Goal: Task Accomplishment & Management: Use online tool/utility

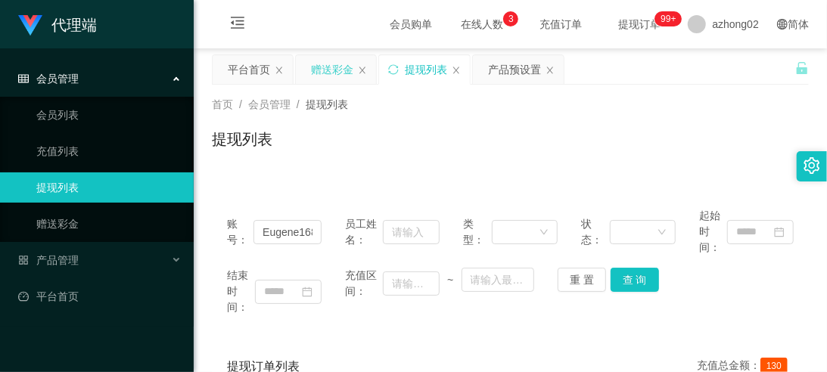
click at [309, 67] on div "赠送彩金" at bounding box center [336, 69] width 80 height 29
click at [341, 67] on div "赠送彩金" at bounding box center [332, 69] width 42 height 29
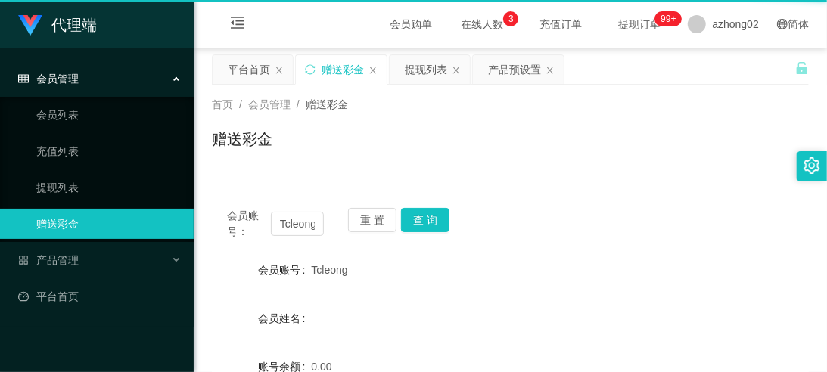
click at [341, 67] on div "赠送彩金" at bounding box center [343, 69] width 42 height 29
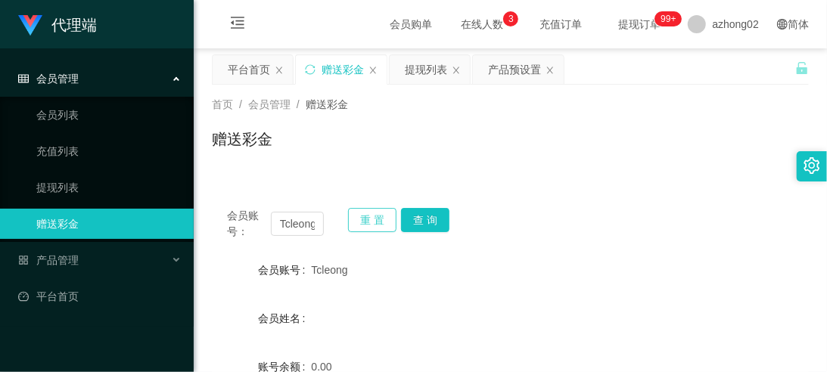
click at [369, 216] on button "重 置" at bounding box center [372, 220] width 48 height 24
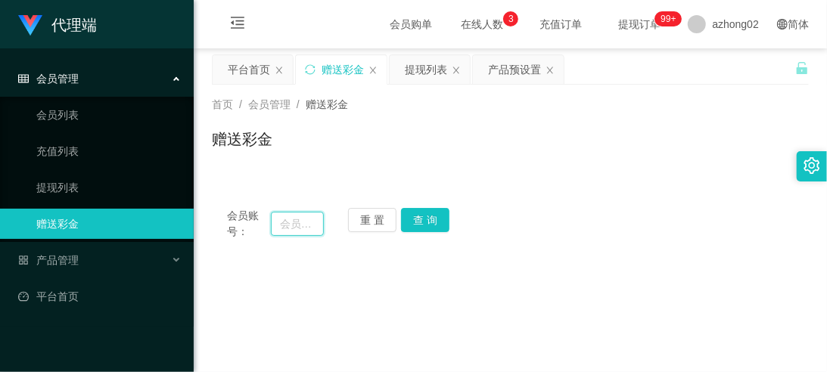
click at [300, 228] on input "text" at bounding box center [297, 224] width 53 height 24
paste input "6311"
type input "6311"
click at [440, 219] on button "查 询" at bounding box center [425, 220] width 48 height 24
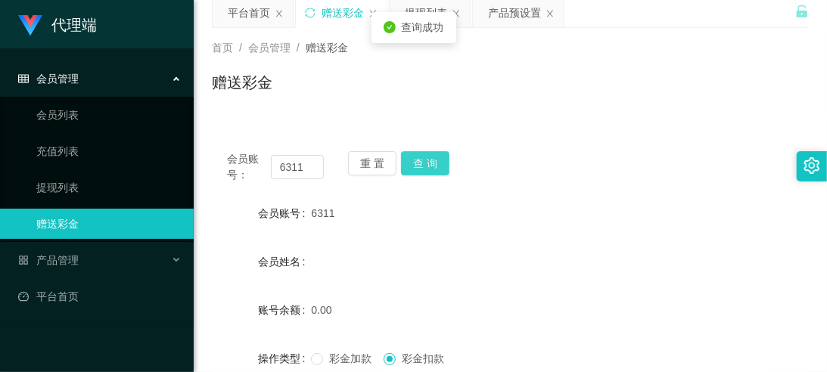
scroll to position [55, 0]
click at [418, 169] on button "查 询" at bounding box center [425, 165] width 48 height 24
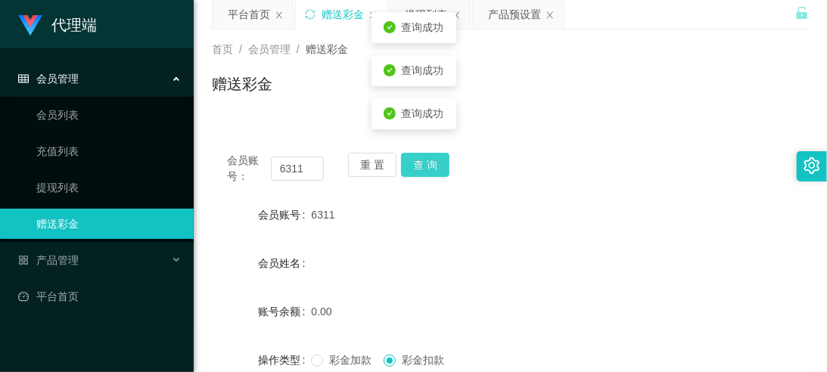
click at [419, 170] on button "查 询" at bounding box center [425, 165] width 48 height 24
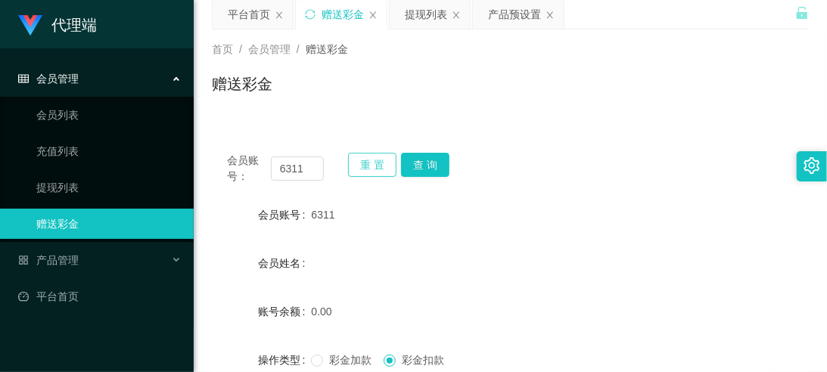
click at [360, 154] on button "重 置" at bounding box center [372, 165] width 48 height 24
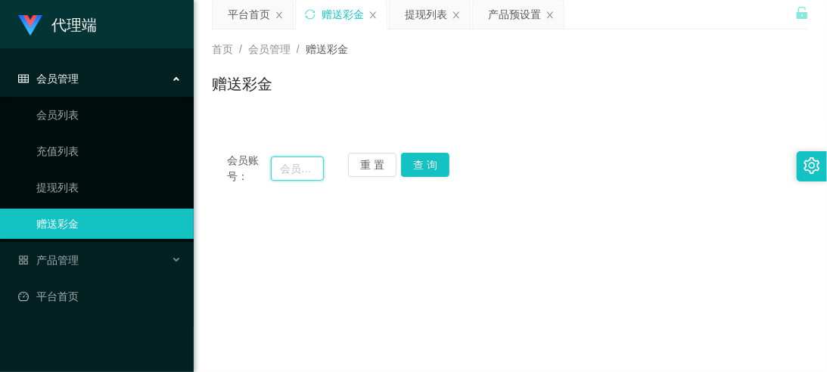
click at [314, 167] on input "text" at bounding box center [297, 169] width 53 height 24
paste input "Tcleong"
type input "Tcleong"
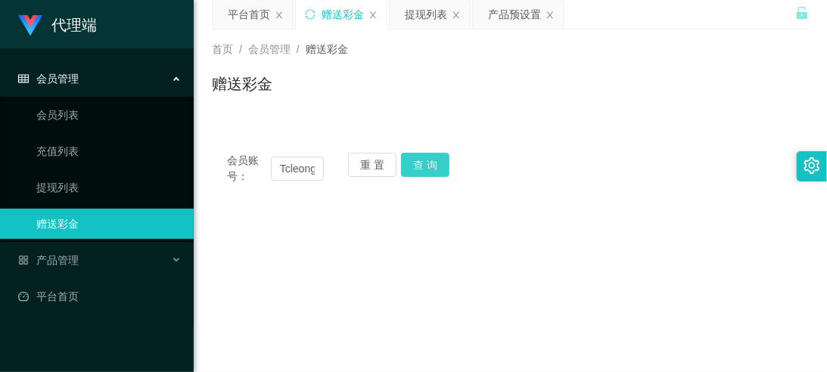
click at [436, 160] on button "查 询" at bounding box center [425, 165] width 48 height 24
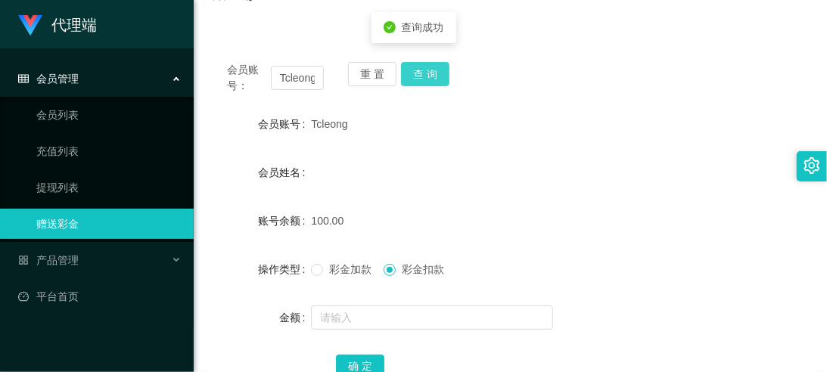
scroll to position [167, 0]
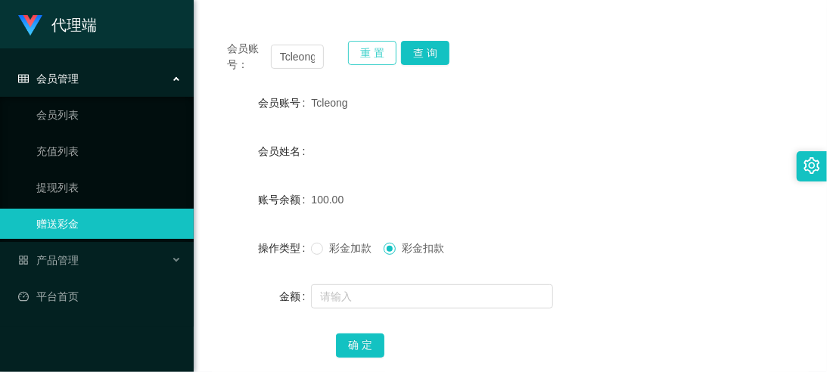
click at [361, 48] on button "重 置" at bounding box center [372, 53] width 48 height 24
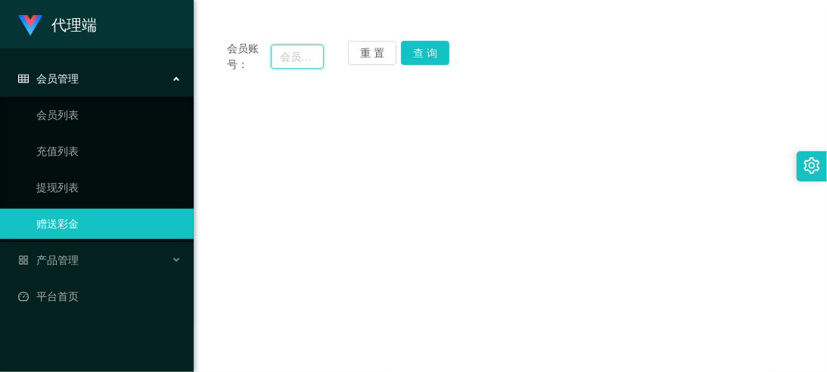
click at [306, 56] on input "text" at bounding box center [297, 57] width 53 height 24
paste input "hiew1234"
type input "hiew1234"
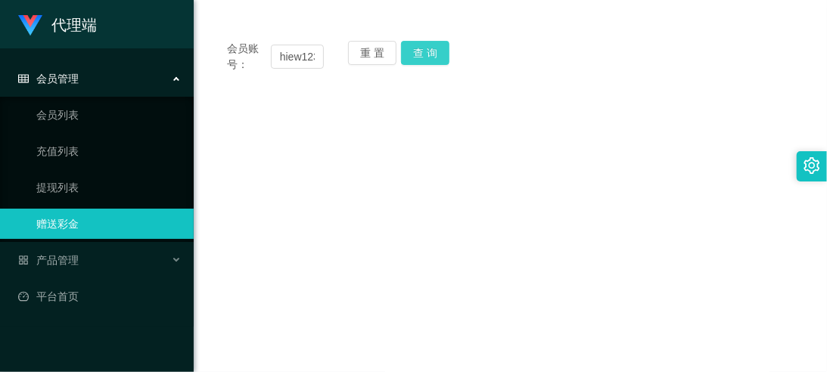
click at [418, 56] on button "查 询" at bounding box center [425, 53] width 48 height 24
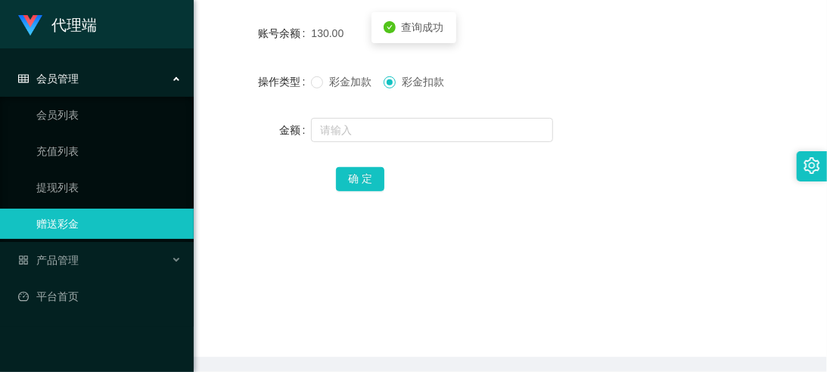
scroll to position [334, 0]
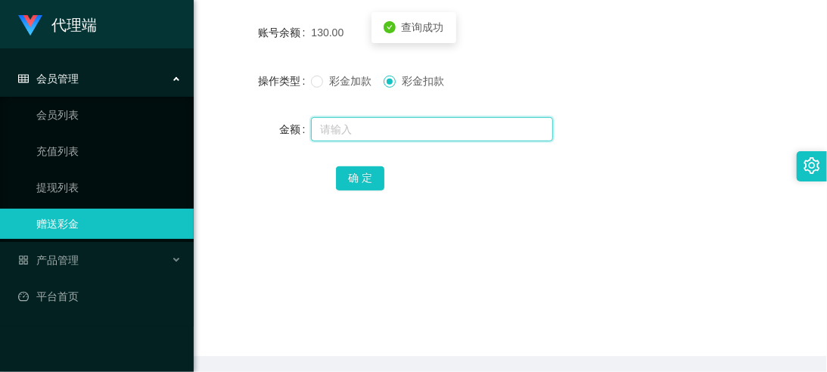
click at [401, 123] on input "text" at bounding box center [432, 129] width 242 height 24
type input "30"
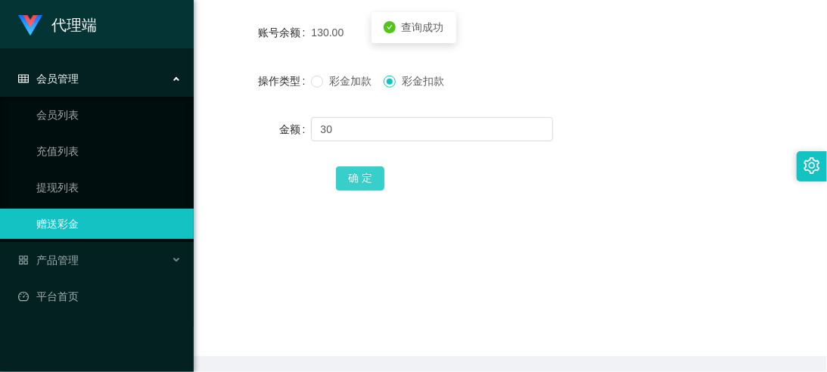
click at [380, 186] on button "确 定" at bounding box center [360, 178] width 48 height 24
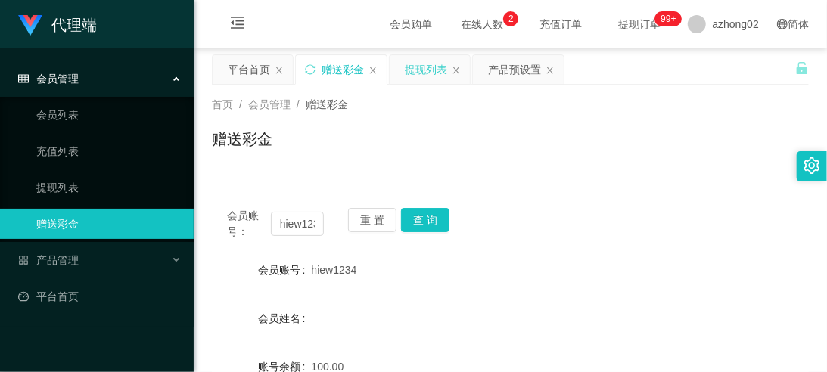
scroll to position [0, 0]
click at [494, 73] on div "产品预设置" at bounding box center [514, 69] width 53 height 29
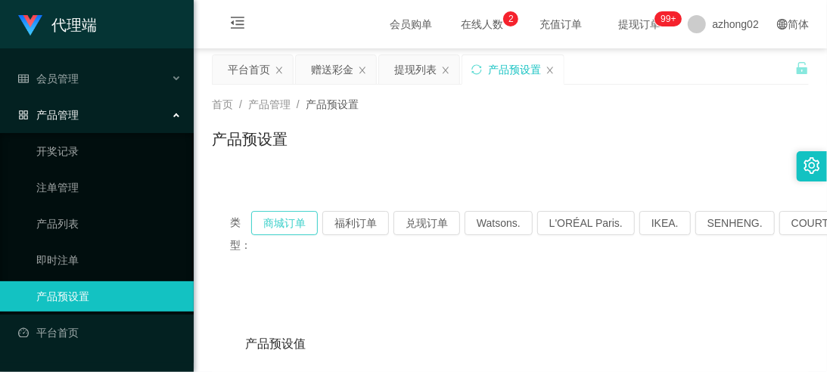
click at [297, 227] on button "商城订单" at bounding box center [284, 223] width 67 height 24
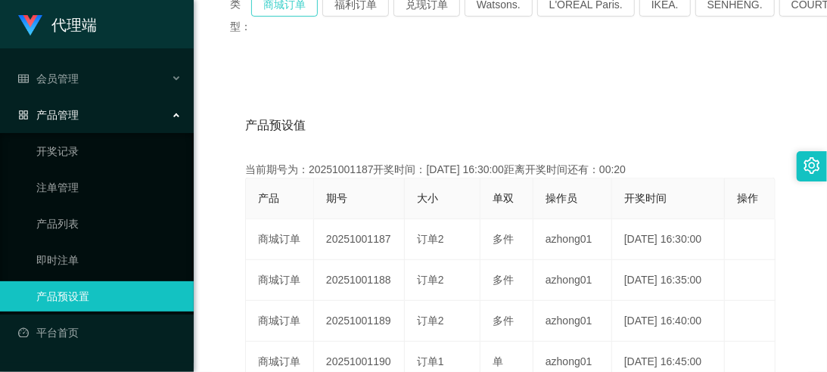
scroll to position [223, 0]
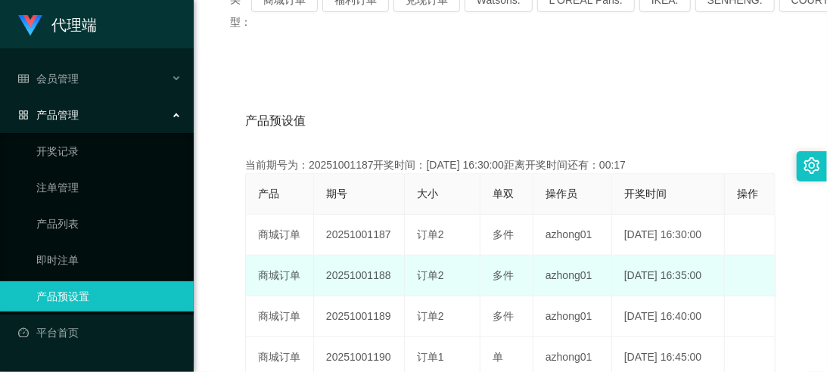
click at [356, 275] on td "20251001188" at bounding box center [359, 276] width 91 height 41
copy td "20251001188"
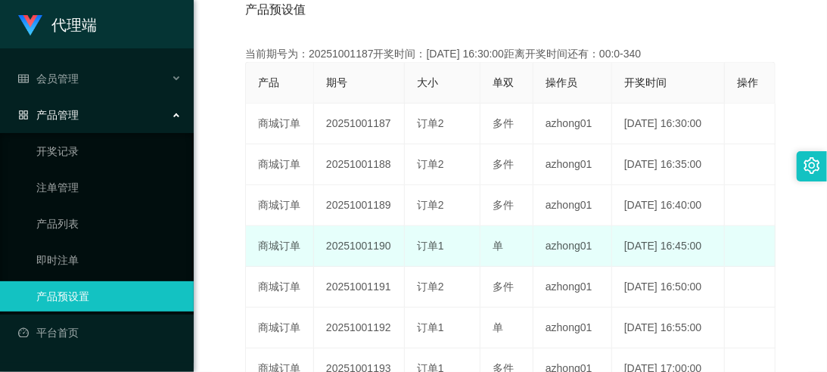
scroll to position [335, 0]
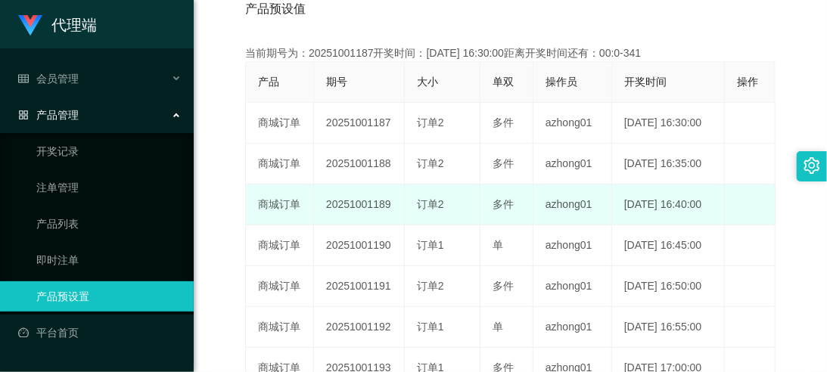
click at [357, 207] on td "20251001189" at bounding box center [359, 205] width 91 height 41
copy td "20251001189"
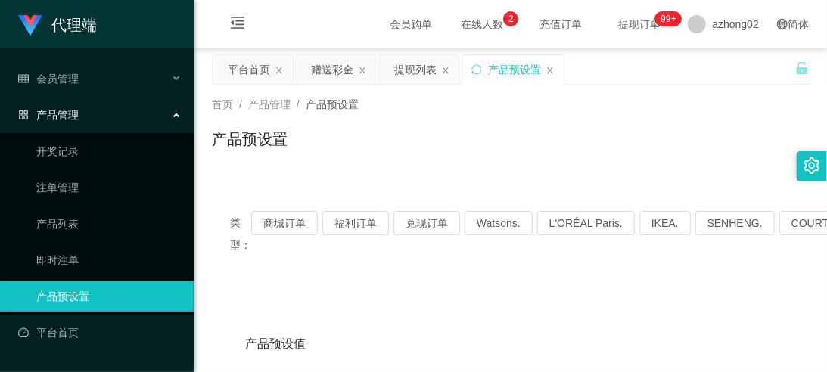
scroll to position [0, 0]
click at [418, 73] on div "提现列表" at bounding box center [415, 69] width 42 height 29
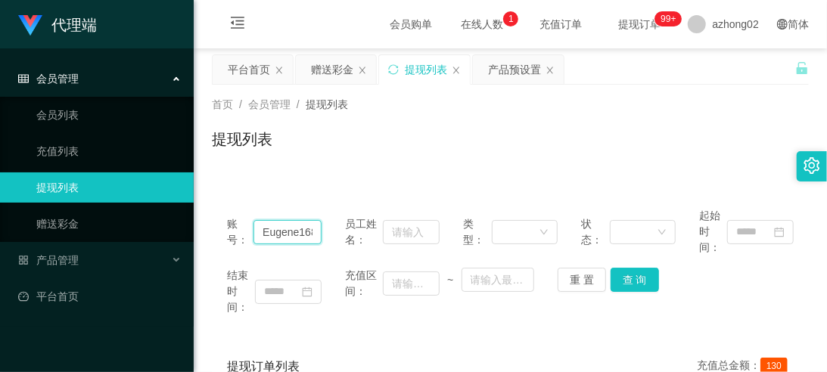
drag, startPoint x: 297, startPoint y: 232, endPoint x: 375, endPoint y: 240, distance: 78.3
click at [321, 238] on input "Eugene168" at bounding box center [288, 232] width 68 height 24
click at [572, 284] on button "重 置" at bounding box center [582, 280] width 48 height 24
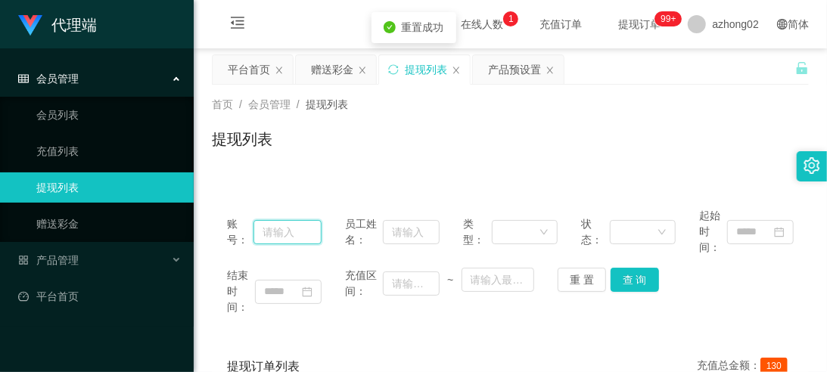
click at [295, 233] on input "text" at bounding box center [288, 232] width 68 height 24
paste input "Tcleong"
type input "Tcleong"
click at [624, 284] on button "查 询" at bounding box center [635, 280] width 48 height 24
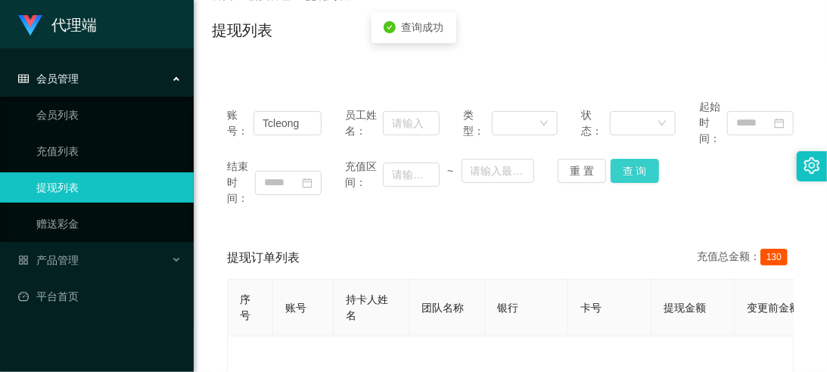
scroll to position [109, 0]
click at [591, 174] on button "重 置" at bounding box center [582, 171] width 48 height 24
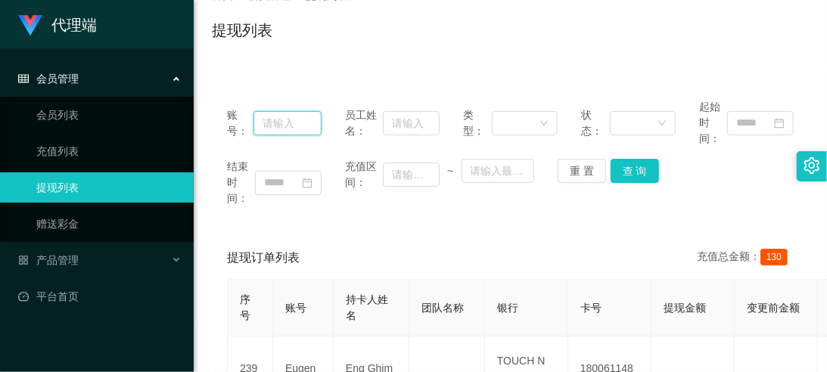
click at [272, 123] on input "text" at bounding box center [288, 123] width 68 height 24
paste input "hiew1234"
type input "hiew1234"
click at [633, 174] on button "查 询" at bounding box center [635, 171] width 48 height 24
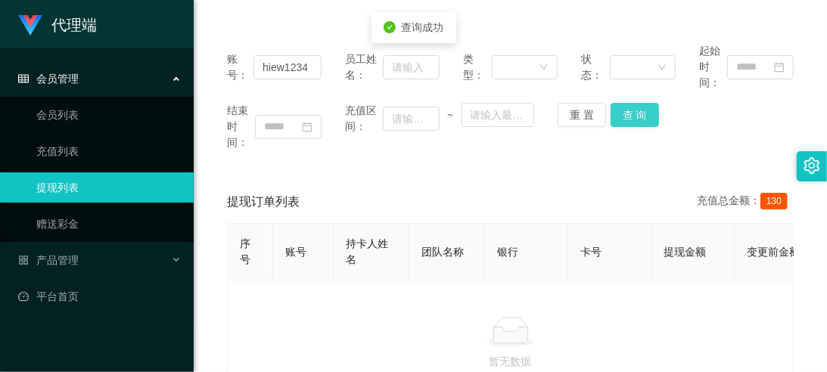
scroll to position [164, 0]
click at [631, 121] on button "查 询" at bounding box center [635, 116] width 48 height 24
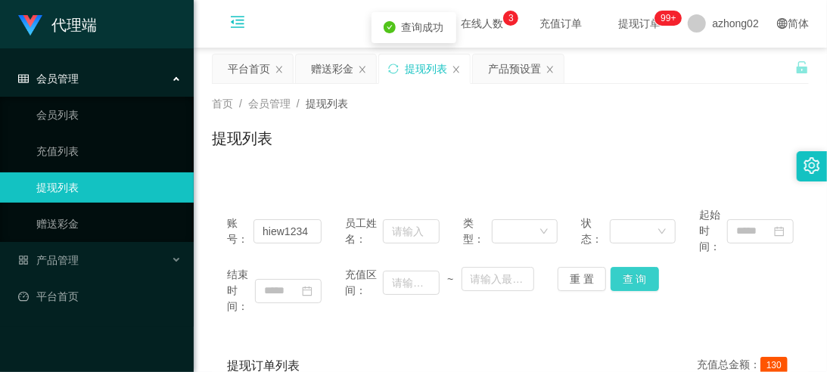
scroll to position [0, 0]
click at [623, 274] on button "查 询" at bounding box center [635, 280] width 48 height 24
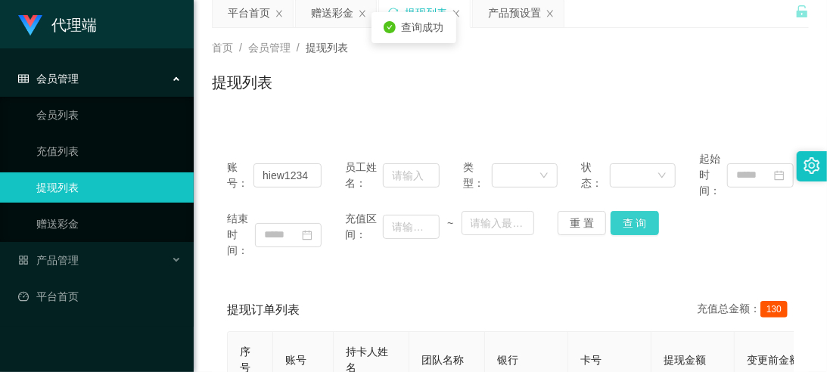
scroll to position [55, 0]
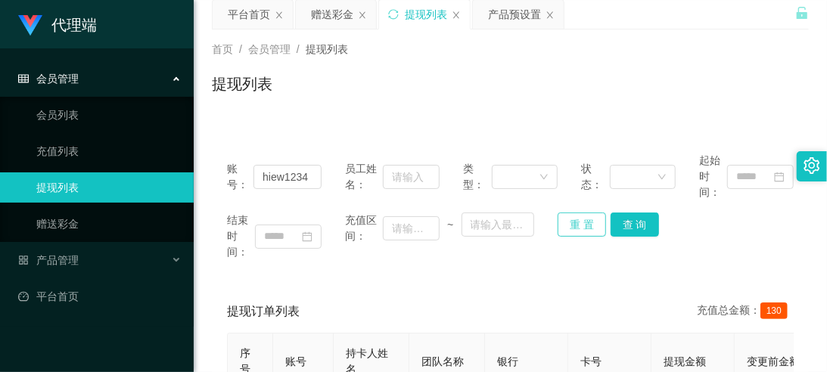
click at [595, 229] on button "重 置" at bounding box center [582, 225] width 48 height 24
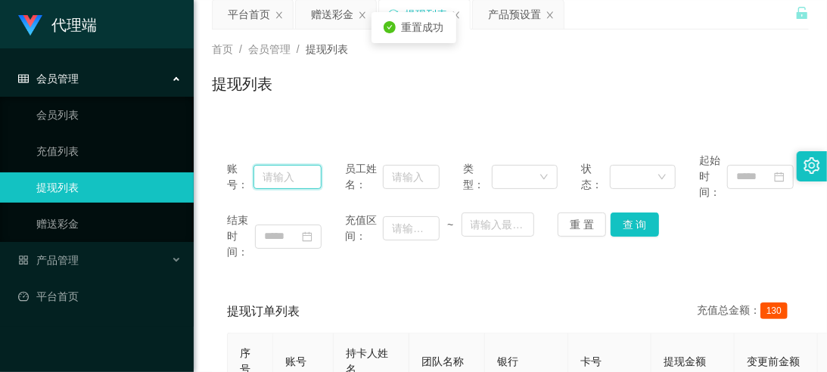
click at [267, 169] on input "text" at bounding box center [288, 177] width 68 height 24
paste input "Tcleong"
type input "Tcleong"
click at [624, 216] on button "查 询" at bounding box center [635, 225] width 48 height 24
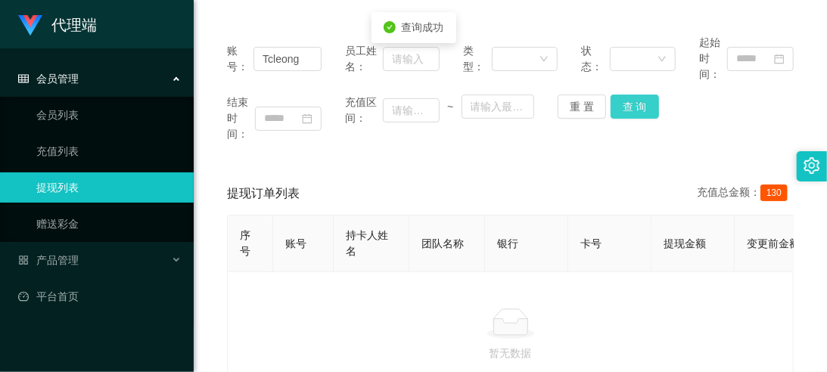
scroll to position [167, 0]
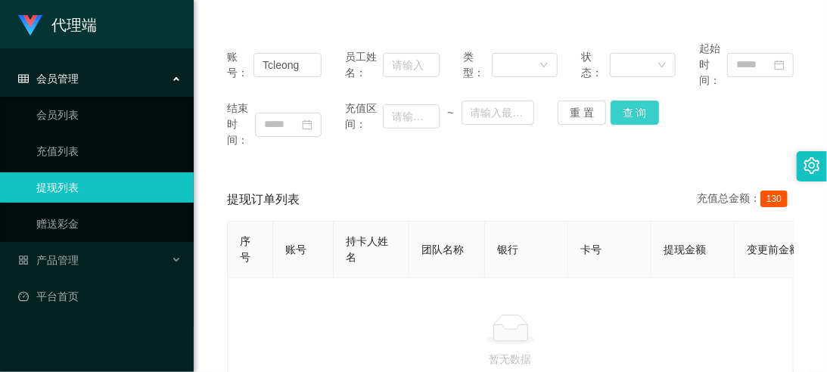
click at [646, 110] on button "查 询" at bounding box center [635, 113] width 48 height 24
drag, startPoint x: 646, startPoint y: 110, endPoint x: 576, endPoint y: 194, distance: 109.1
click at [646, 111] on button "查 询" at bounding box center [635, 113] width 48 height 24
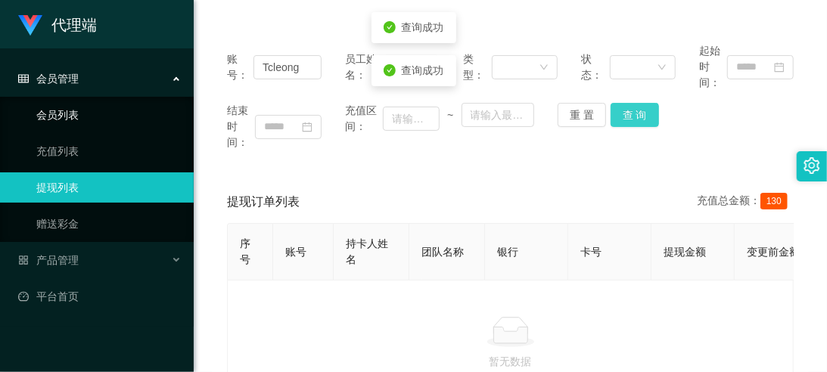
scroll to position [164, 0]
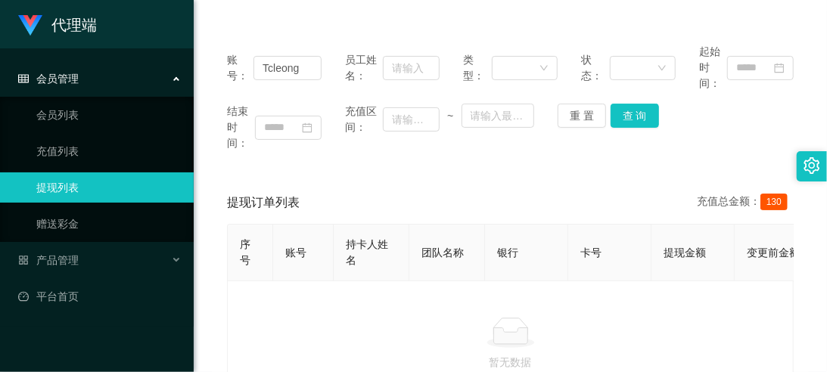
click at [518, 182] on div "提现订单列表 充值总金额： 130" at bounding box center [510, 203] width 567 height 42
drag, startPoint x: 570, startPoint y: 127, endPoint x: 573, endPoint y: 119, distance: 8.9
click at [571, 123] on div "结束时间： 充值区间： ~ 重 置 查 询" at bounding box center [510, 128] width 567 height 48
click at [573, 119] on button "重 置" at bounding box center [582, 116] width 48 height 24
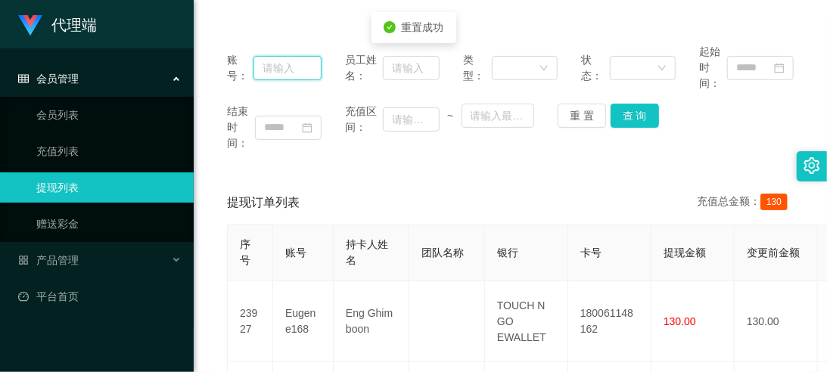
click at [286, 70] on input "text" at bounding box center [288, 68] width 68 height 24
paste input "hiew1234"
type input "hiew1234"
click at [630, 118] on button "查 询" at bounding box center [635, 116] width 48 height 24
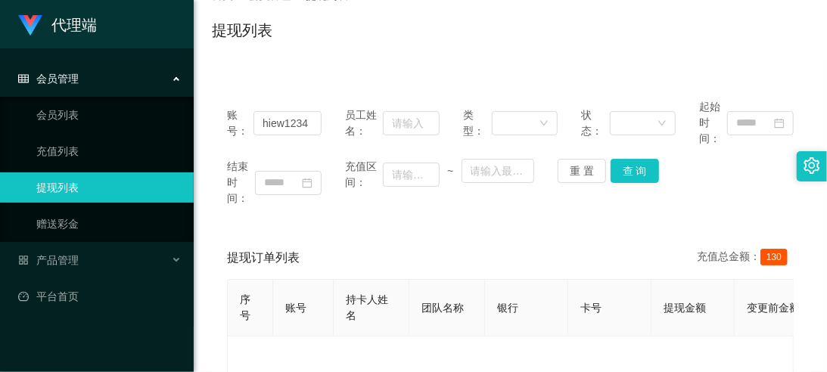
scroll to position [108, 0]
click at [577, 179] on button "重 置" at bounding box center [582, 172] width 48 height 24
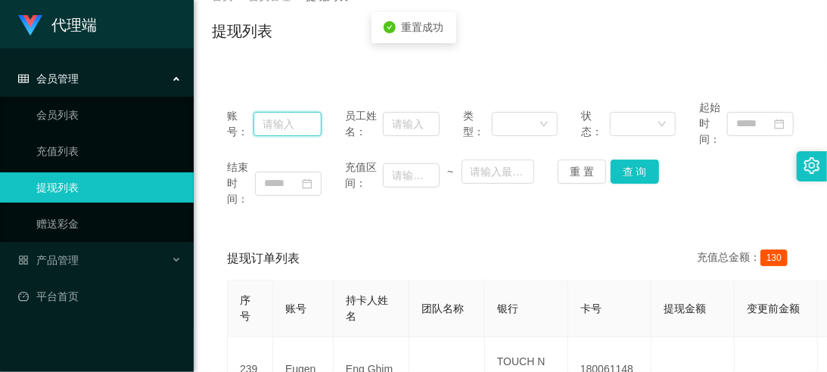
click at [295, 131] on input "text" at bounding box center [288, 124] width 68 height 24
paste input "Tcleong"
type input "Tcleong"
click at [630, 177] on button "查 询" at bounding box center [635, 171] width 48 height 24
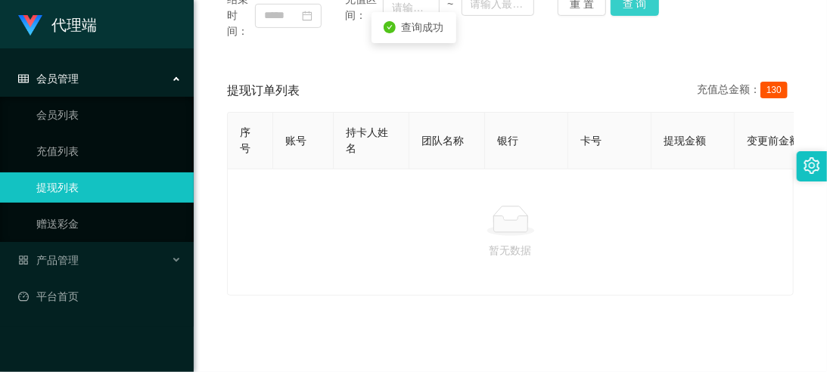
scroll to position [0, 0]
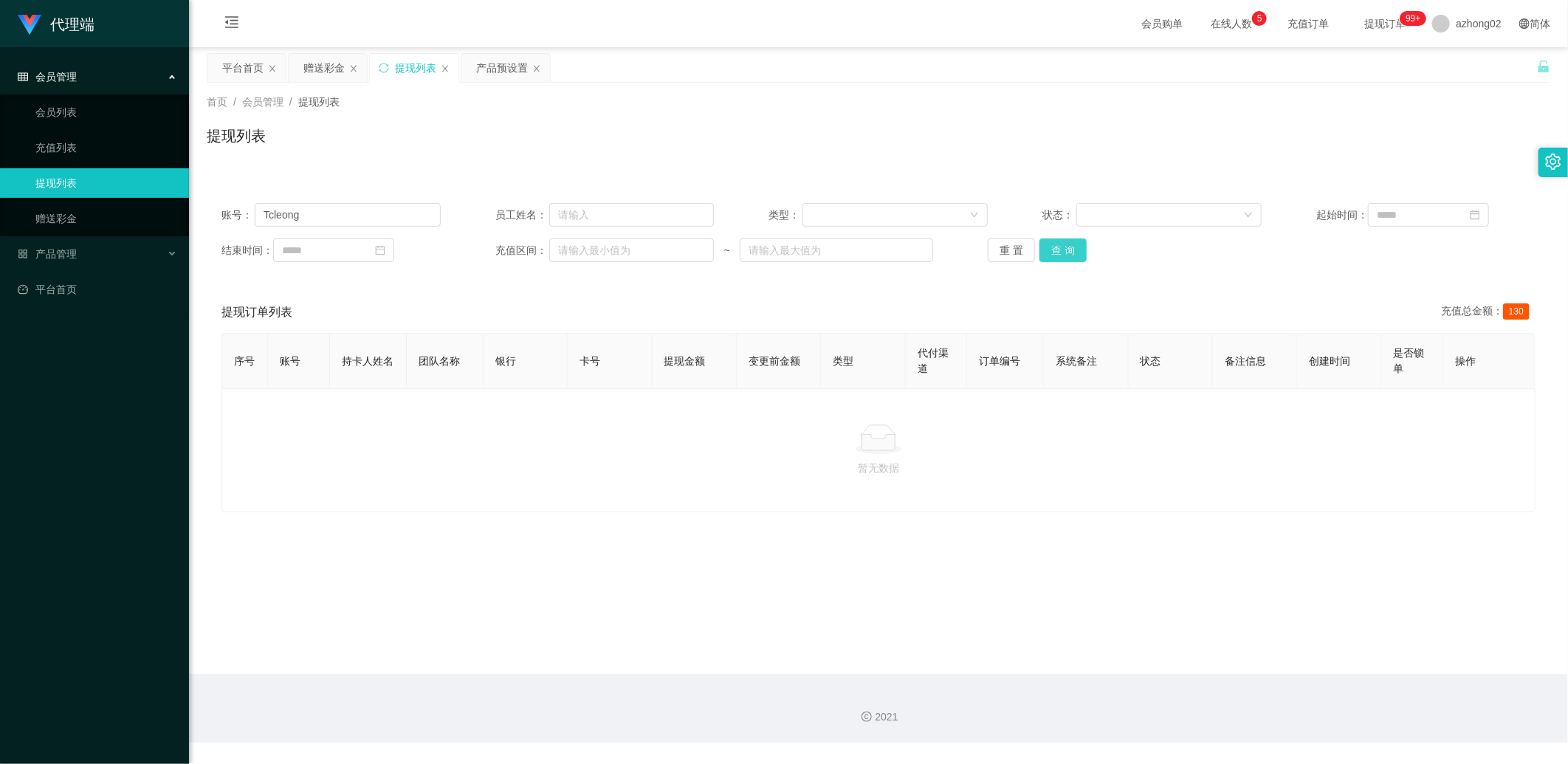
click at [806, 244] on button "查 询" at bounding box center [1064, 250] width 47 height 23
click at [806, 244] on div "重 置 查 询" at bounding box center [1098, 250] width 220 height 23
click at [806, 244] on button "查 询" at bounding box center [1064, 250] width 47 height 23
click at [806, 244] on div "重 置 查 询" at bounding box center [1098, 250] width 220 height 23
drag, startPoint x: 1064, startPoint y: 244, endPoint x: 1081, endPoint y: 238, distance: 18.0
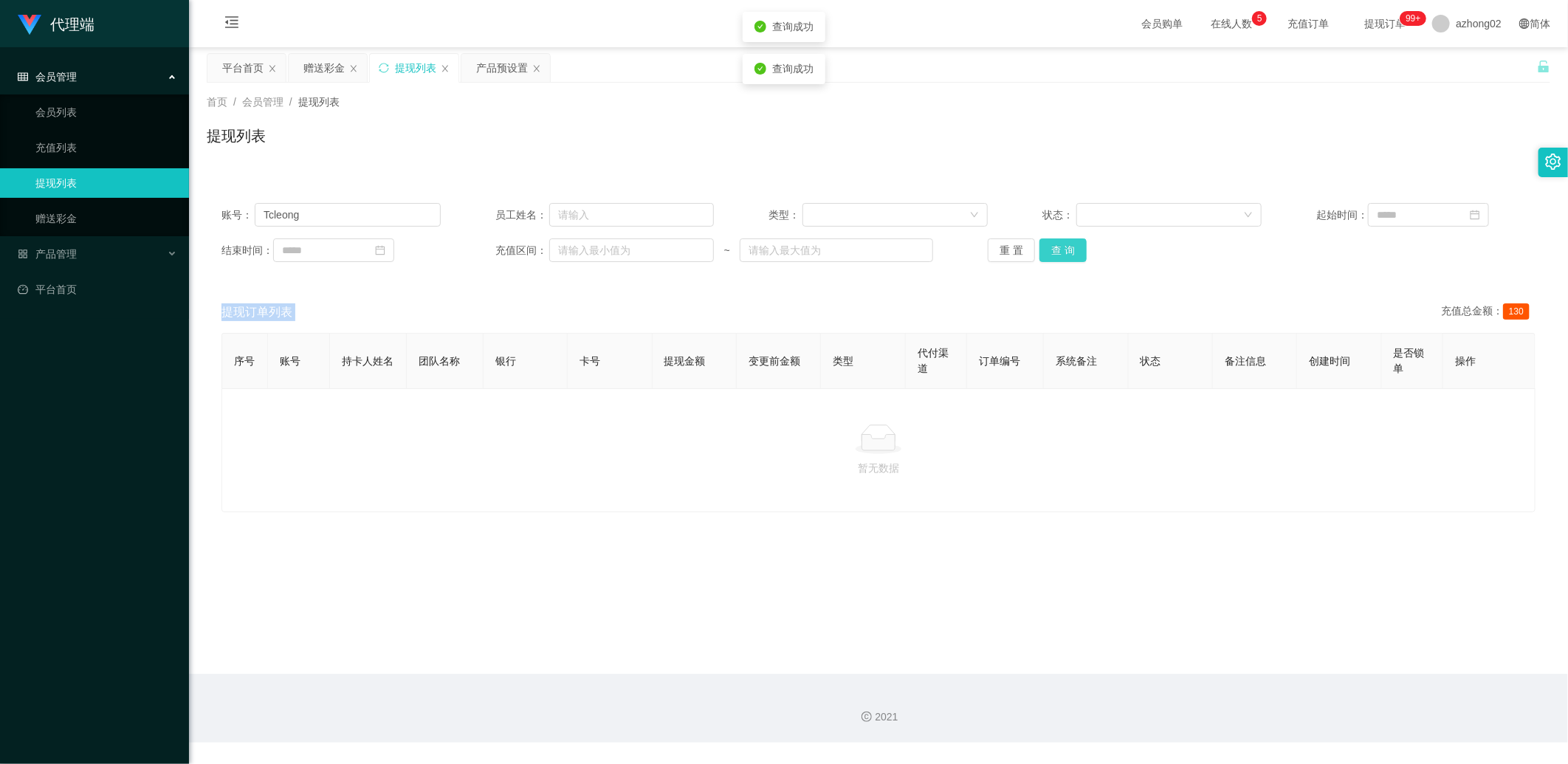
click at [806, 244] on button "查 询" at bounding box center [1064, 250] width 47 height 23
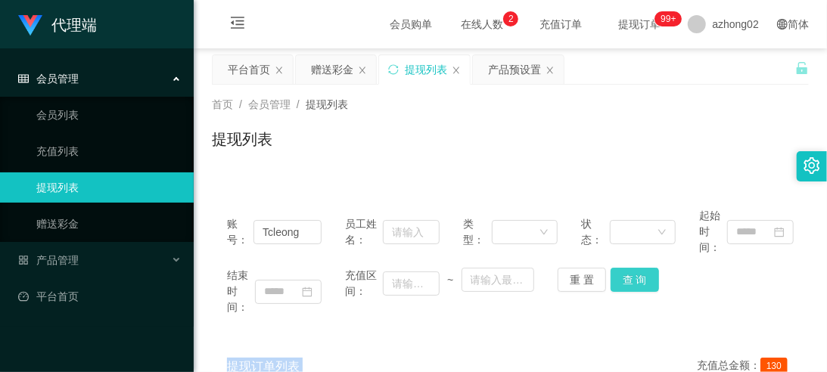
click at [634, 278] on button "查 询" at bounding box center [635, 280] width 48 height 24
click at [337, 73] on div "赠送彩金" at bounding box center [332, 69] width 42 height 29
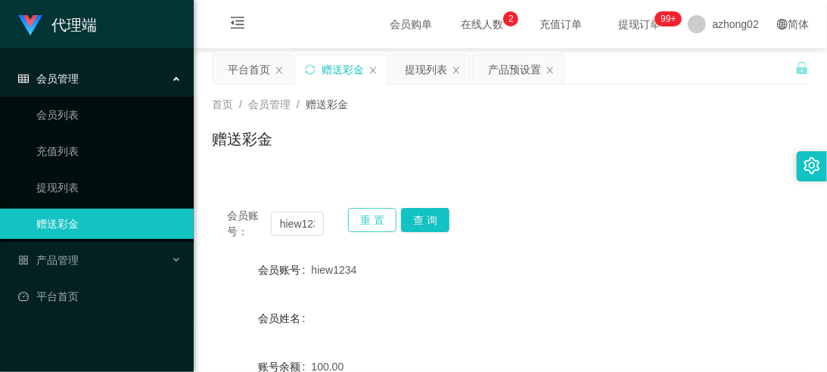
click at [359, 224] on button "重 置" at bounding box center [372, 220] width 48 height 24
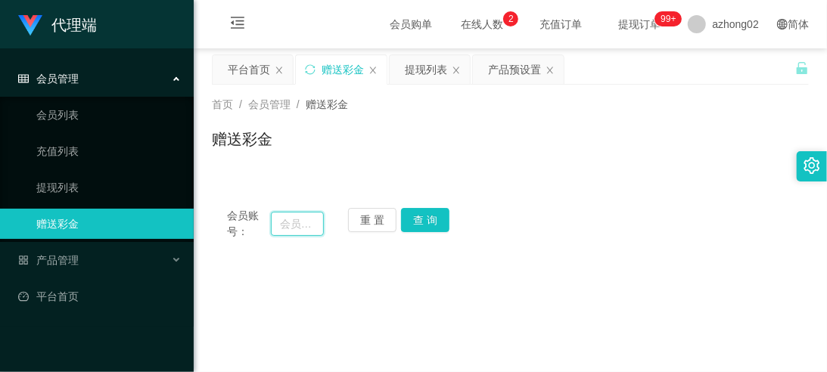
click at [296, 222] on input "text" at bounding box center [297, 224] width 53 height 24
paste input "Tcleong"
type input "Tcleong"
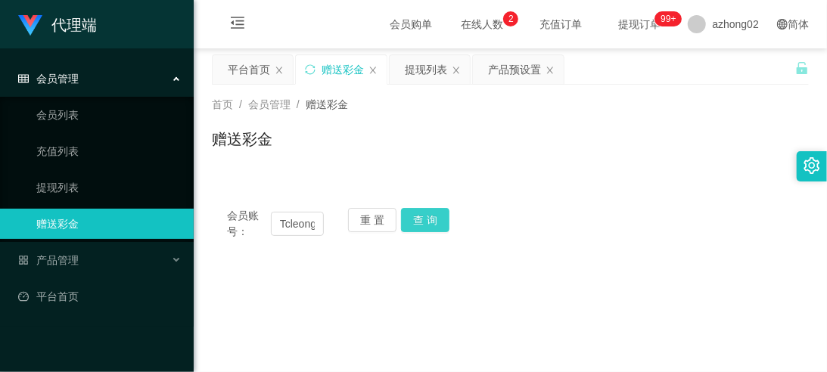
click at [439, 224] on button "查 询" at bounding box center [425, 220] width 48 height 24
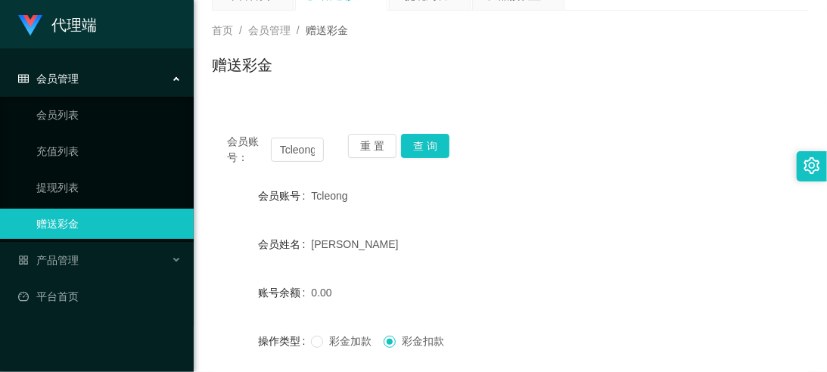
scroll to position [55, 0]
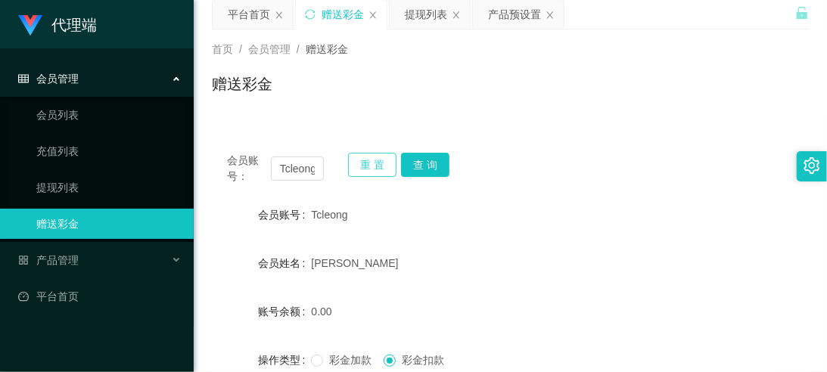
click at [386, 163] on button "重 置" at bounding box center [372, 165] width 48 height 24
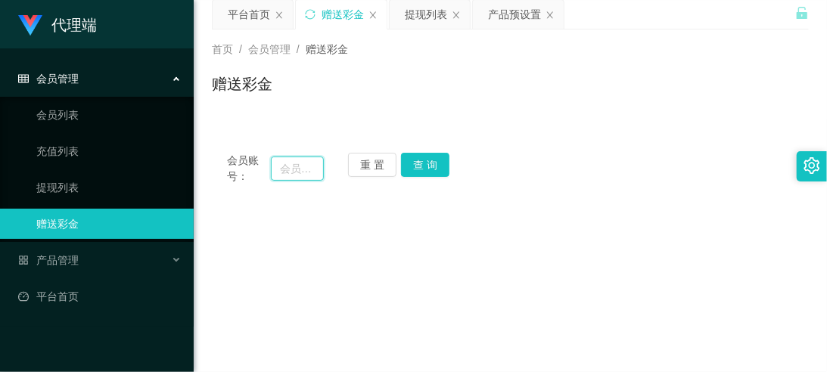
click at [300, 175] on input "text" at bounding box center [297, 169] width 53 height 24
paste input "hiew1234"
type input "hiew1234"
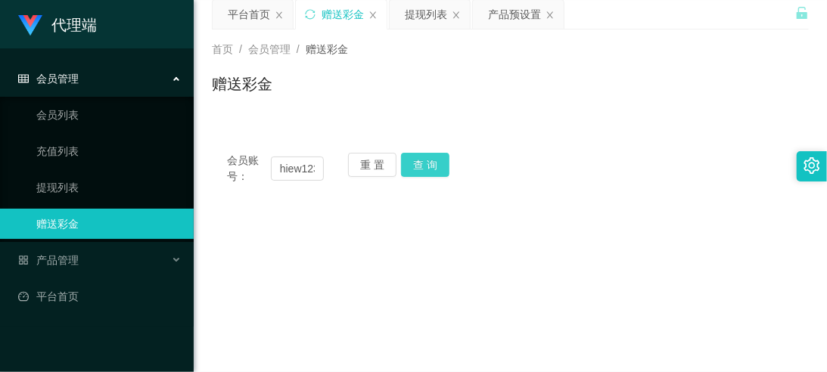
click at [407, 169] on button "查 询" at bounding box center [425, 165] width 48 height 24
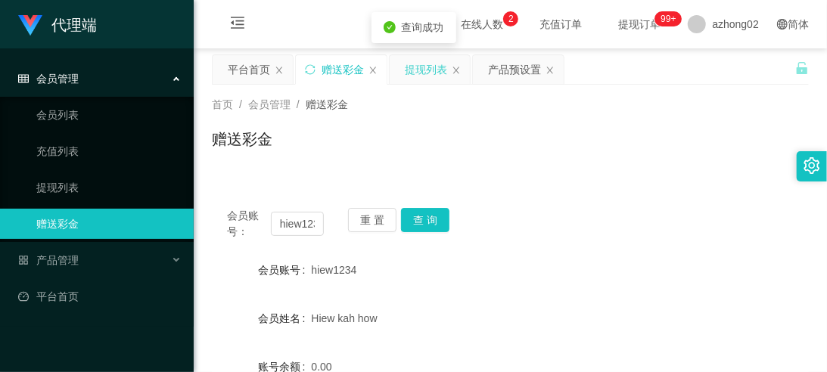
click at [434, 69] on div "提现列表" at bounding box center [426, 69] width 42 height 29
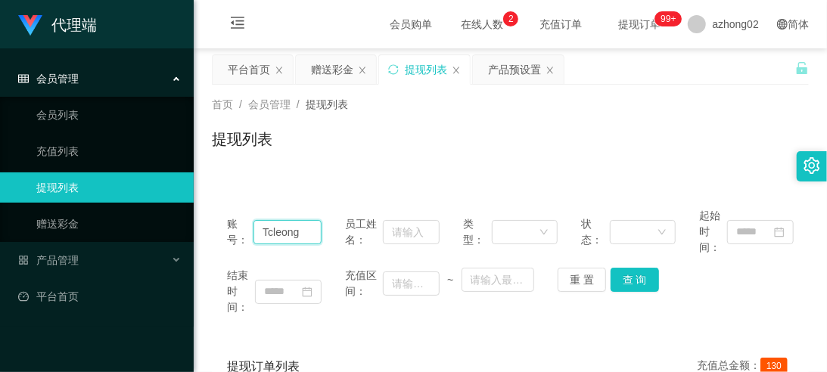
click at [319, 236] on input "Tcleong" at bounding box center [288, 232] width 68 height 24
type input "T"
paste input "hiew1234"
type input "hiew1234"
click at [644, 285] on button "查 询" at bounding box center [635, 280] width 48 height 24
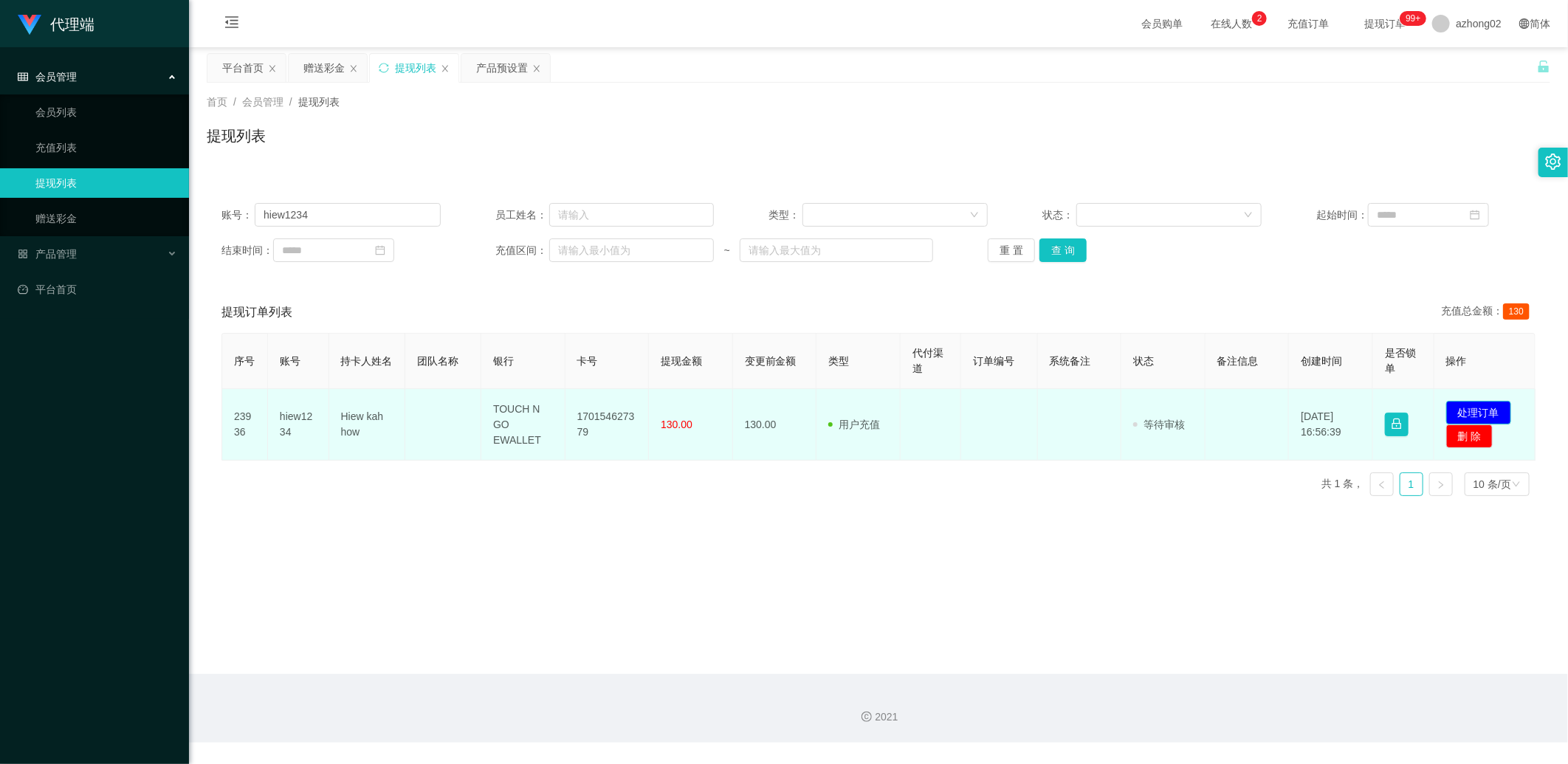
click at [806, 363] on button "处理订单" at bounding box center [1478, 413] width 65 height 23
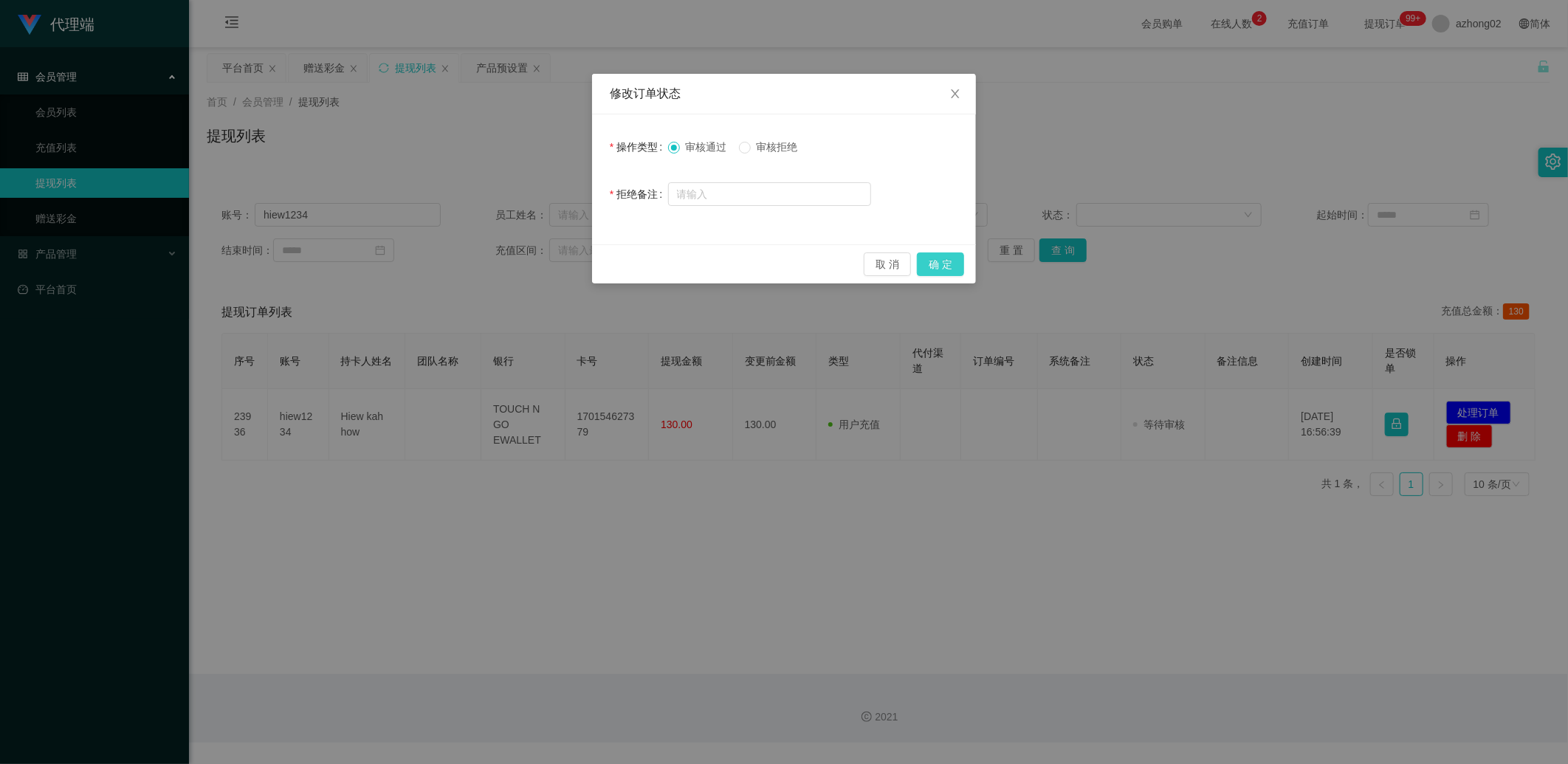
click at [806, 271] on button "确 定" at bounding box center [941, 264] width 47 height 23
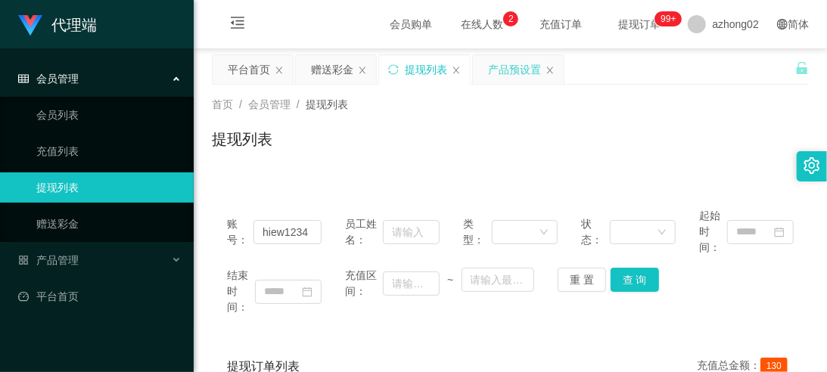
click at [505, 70] on div "产品预设置" at bounding box center [514, 69] width 53 height 29
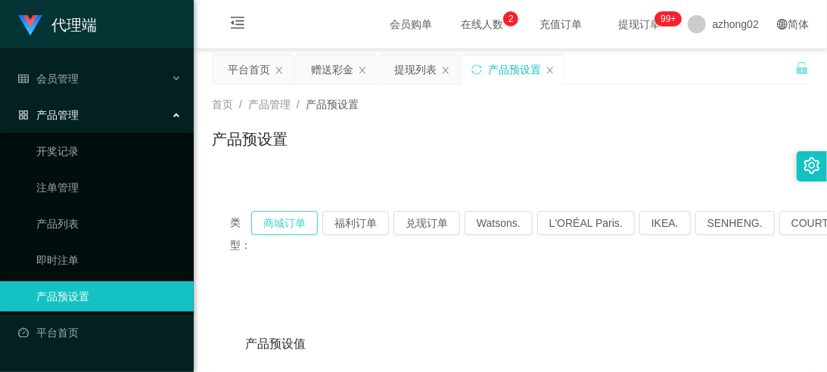
click at [298, 222] on button "商城订单" at bounding box center [284, 223] width 67 height 24
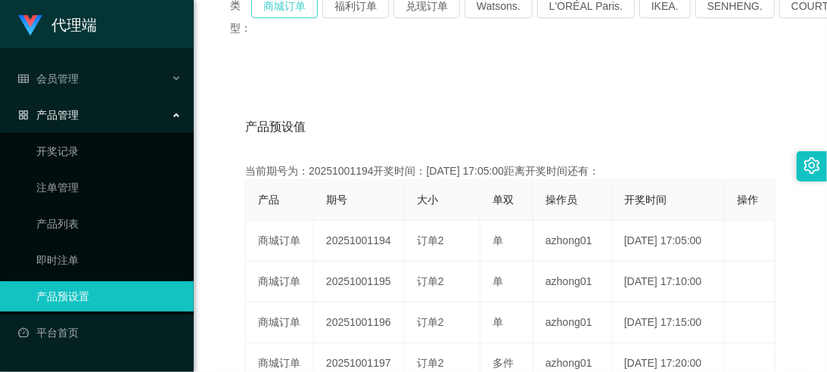
scroll to position [223, 0]
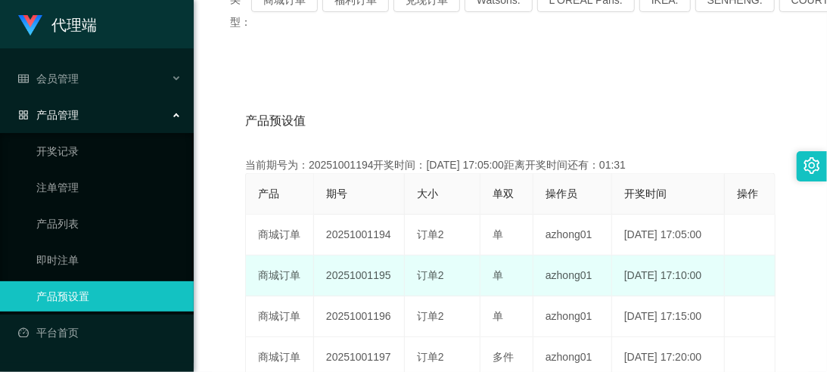
click at [344, 272] on td "20251001195" at bounding box center [359, 276] width 91 height 41
drag, startPoint x: 344, startPoint y: 272, endPoint x: 348, endPoint y: 266, distance: 8.2
copy td "20251001195"
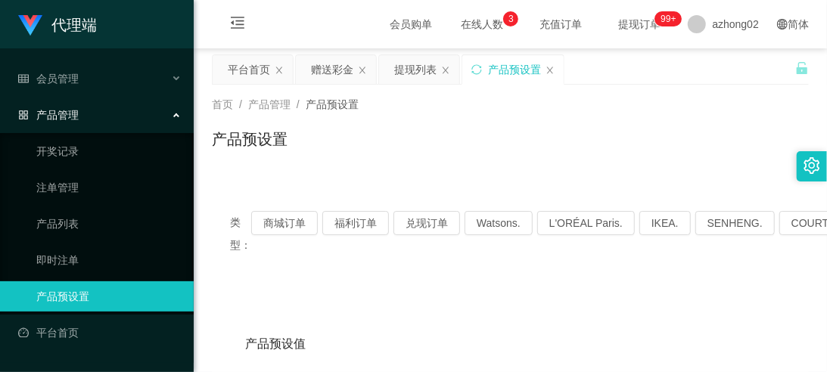
scroll to position [0, 0]
click at [395, 72] on div "提现列表" at bounding box center [415, 69] width 42 height 29
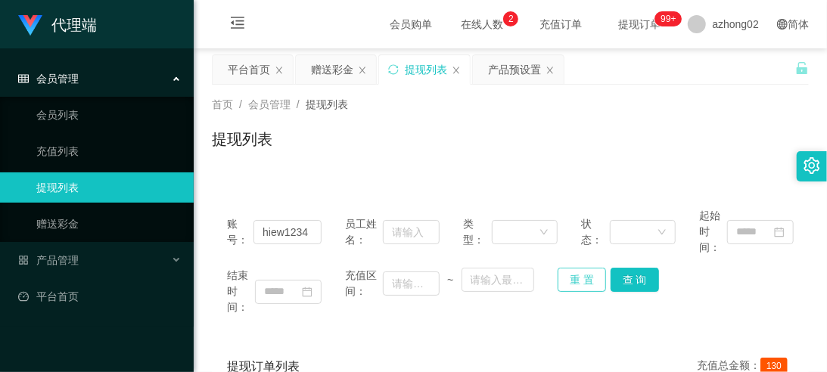
click at [594, 278] on button "重 置" at bounding box center [582, 280] width 48 height 24
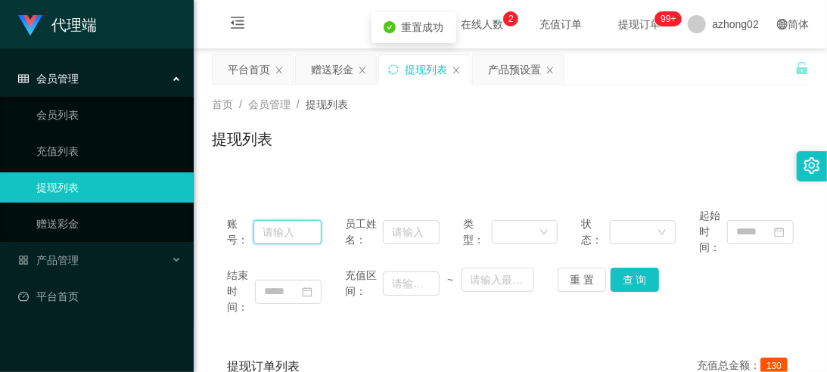
click at [304, 231] on input "text" at bounding box center [288, 232] width 68 height 24
paste input "Tcleong"
type input "Tcleong"
click at [624, 285] on button "查 询" at bounding box center [635, 280] width 48 height 24
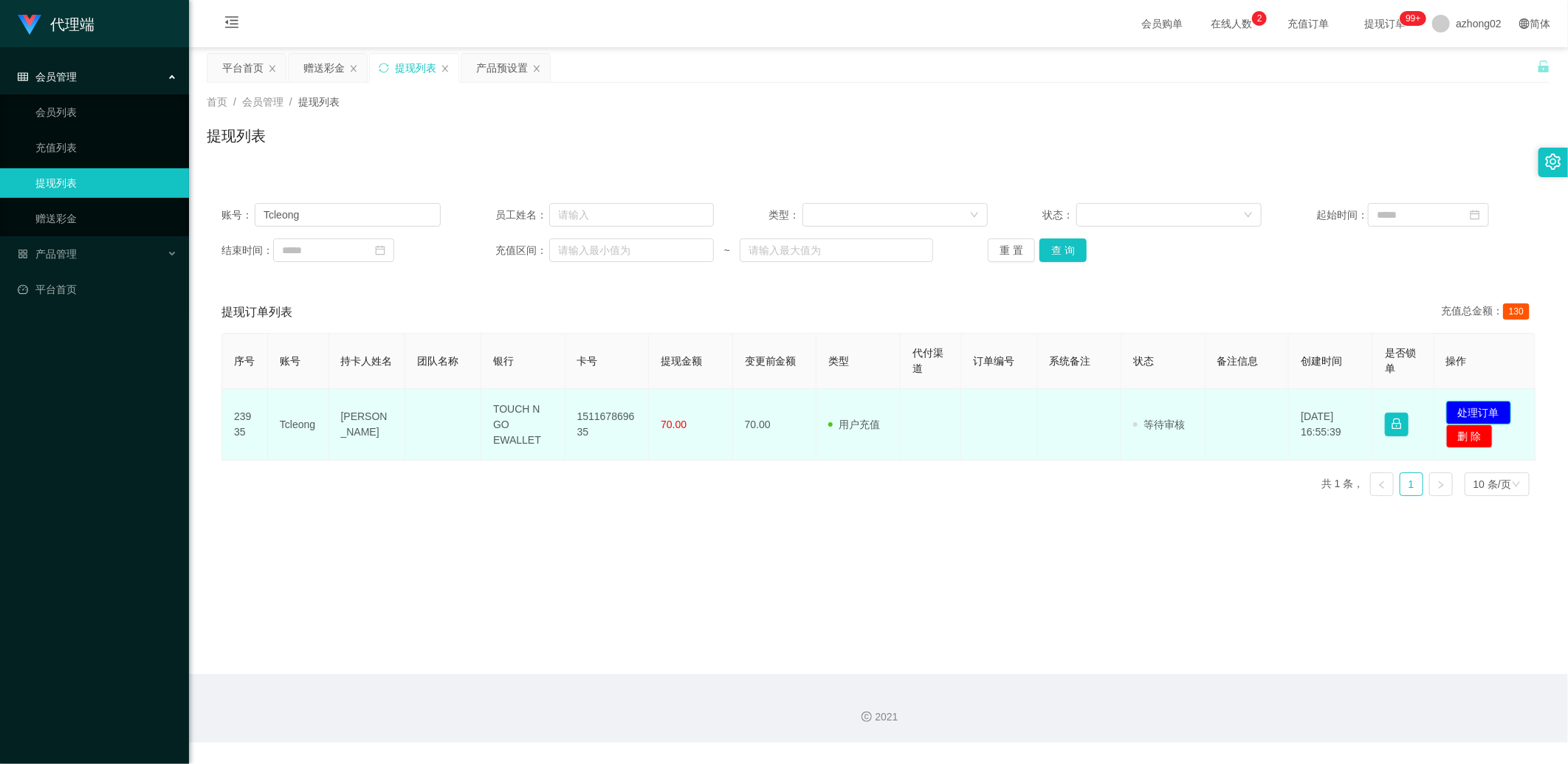
click at [806, 363] on button "处理订单" at bounding box center [1478, 413] width 65 height 23
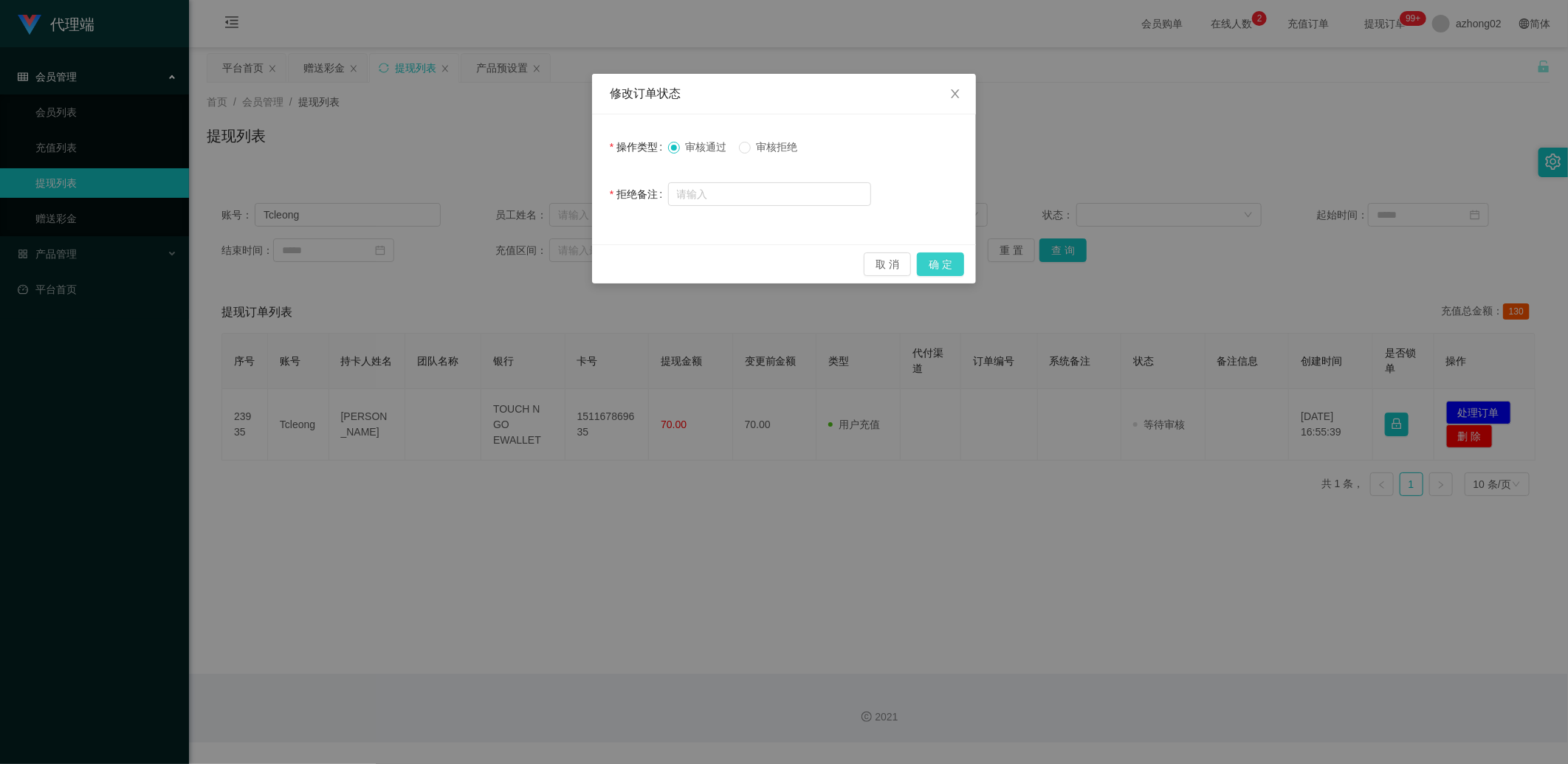
click at [806, 259] on button "确 定" at bounding box center [941, 264] width 47 height 23
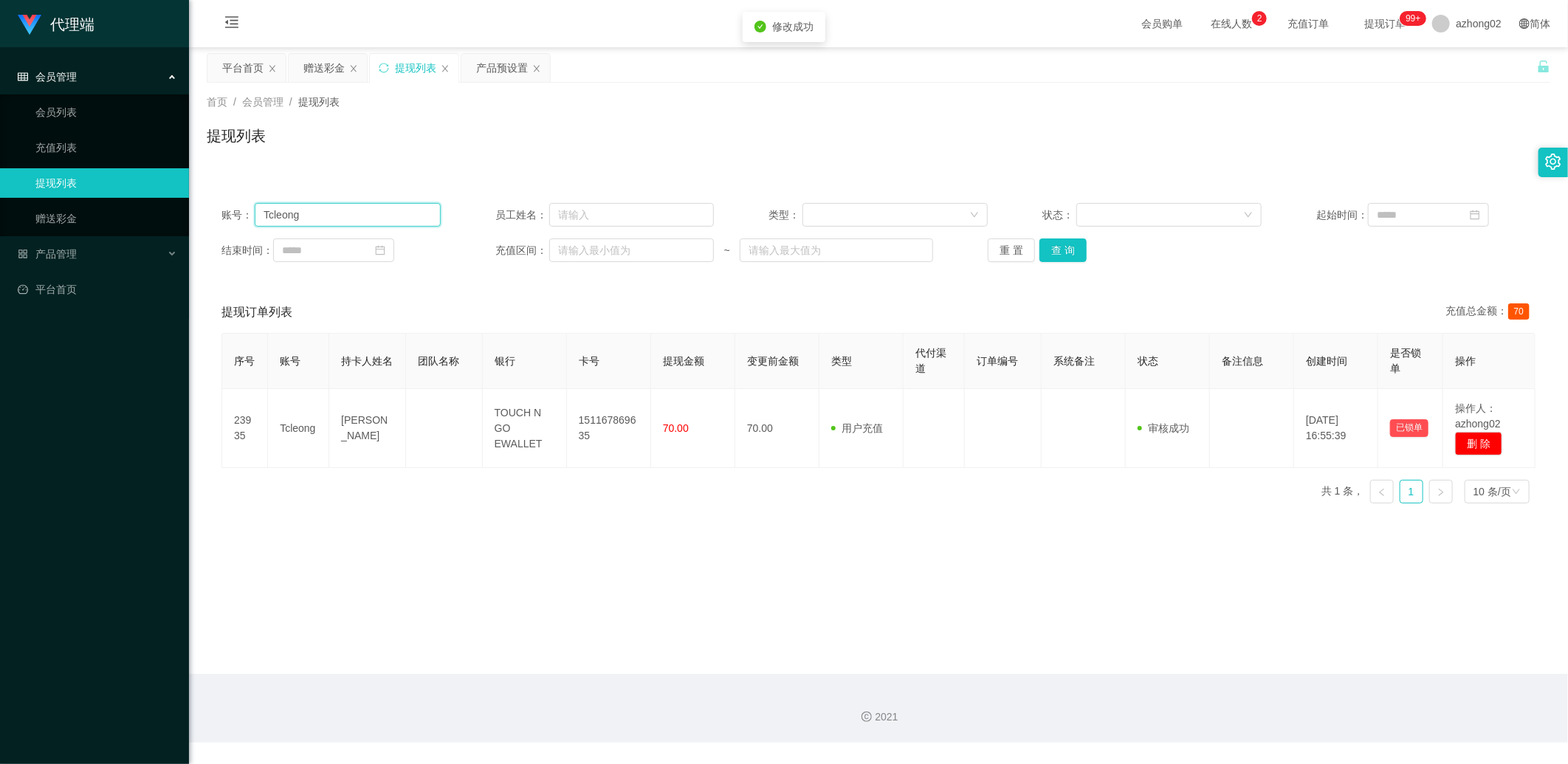
click at [282, 216] on input "Tcleong" at bounding box center [347, 215] width 186 height 23
click at [96, 211] on link "赠送彩金" at bounding box center [105, 219] width 141 height 29
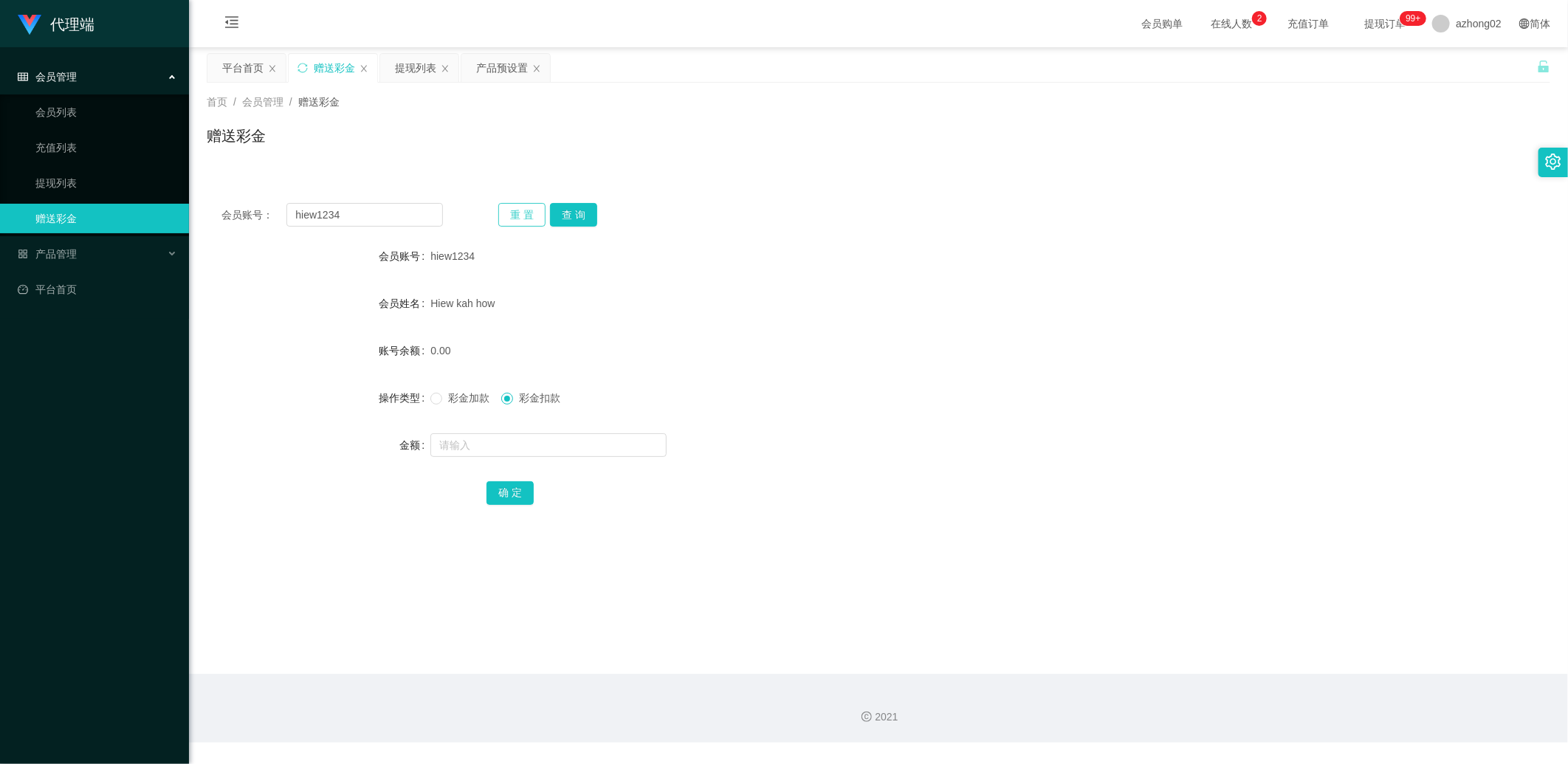
click at [517, 220] on button "重 置" at bounding box center [522, 215] width 47 height 23
click at [378, 204] on input "text" at bounding box center [365, 215] width 156 height 23
paste input "Tcleong"
type input "Tcleong"
click at [606, 210] on div "重 置 查 询" at bounding box center [609, 215] width 221 height 23
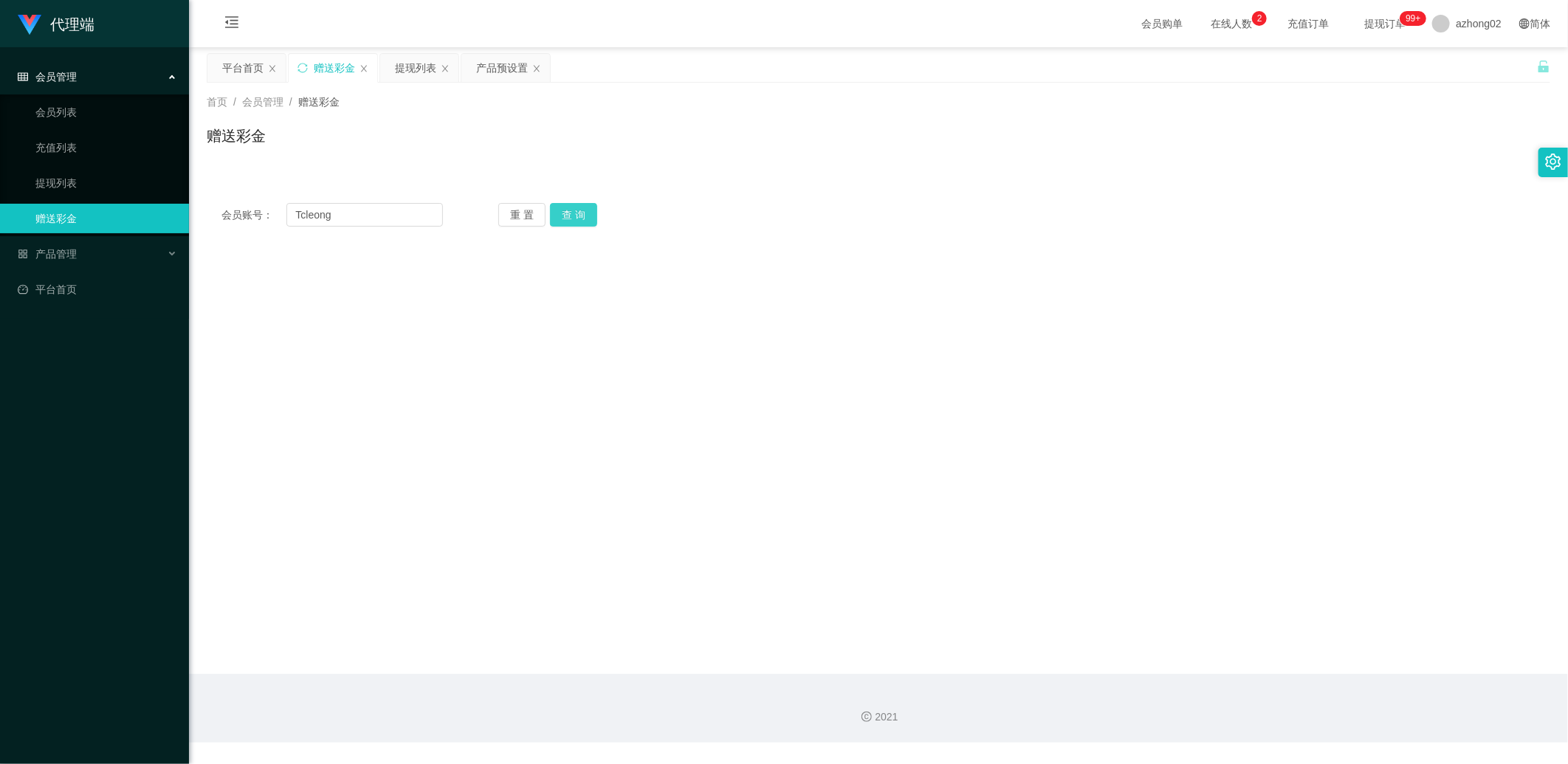
click at [584, 213] on button "查 询" at bounding box center [574, 215] width 47 height 23
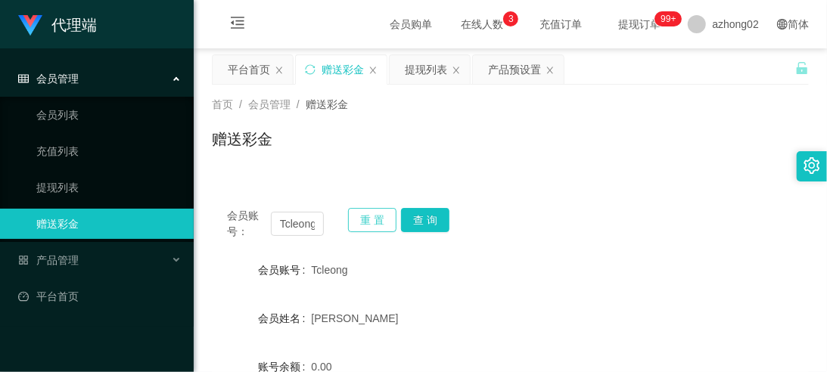
click at [369, 216] on button "重 置" at bounding box center [372, 220] width 48 height 24
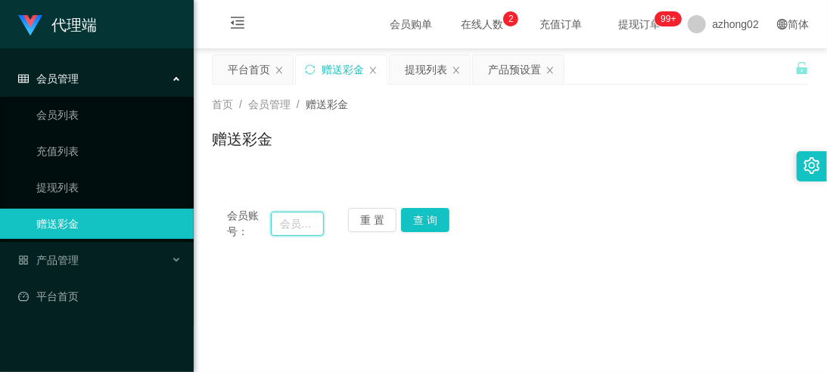
click at [303, 223] on input "text" at bounding box center [297, 224] width 53 height 24
paste input "6311"
type input "6311"
click at [402, 229] on button "查 询" at bounding box center [425, 220] width 48 height 24
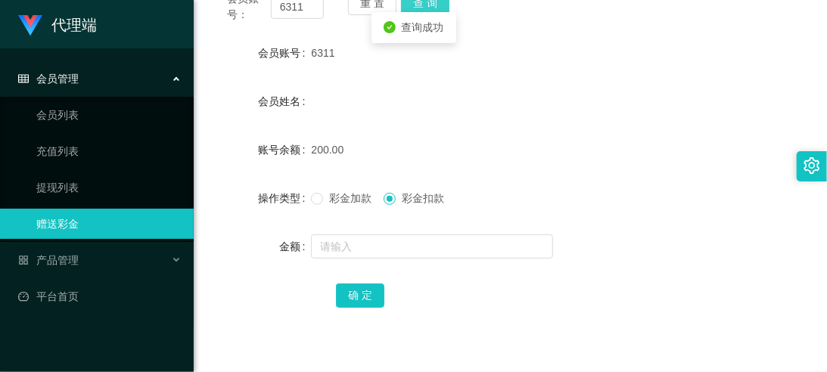
scroll to position [223, 0]
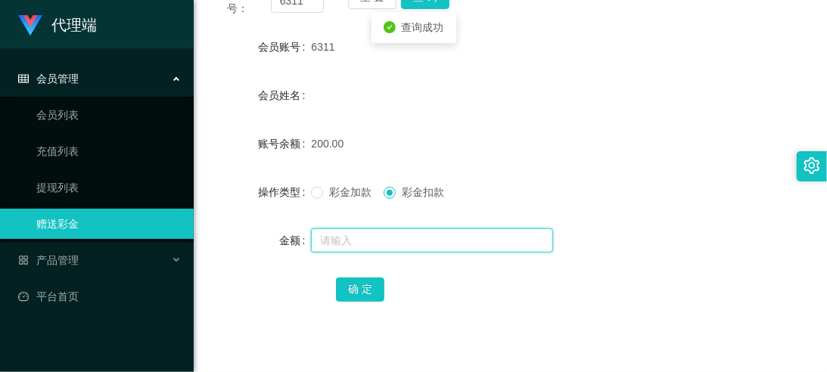
click at [378, 245] on input "text" at bounding box center [432, 241] width 242 height 24
type input "70"
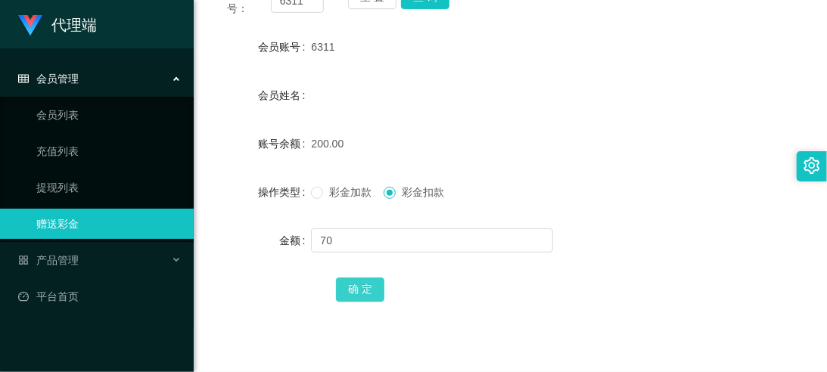
click at [371, 278] on button "确 定" at bounding box center [360, 290] width 48 height 24
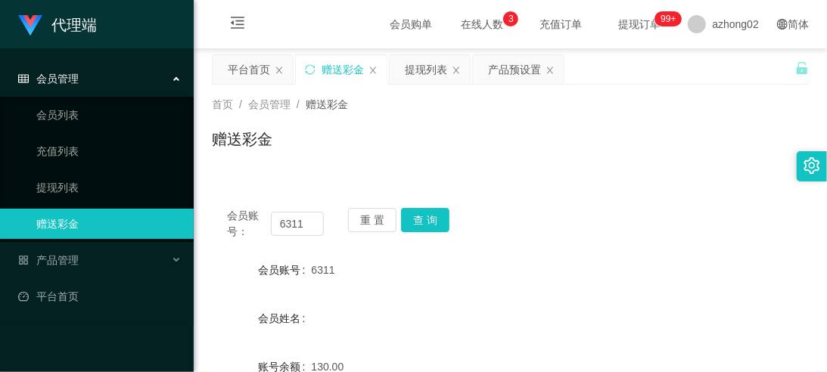
scroll to position [0, 0]
click at [362, 214] on button "重 置" at bounding box center [372, 220] width 48 height 24
click at [440, 73] on div "提现列表" at bounding box center [426, 69] width 42 height 29
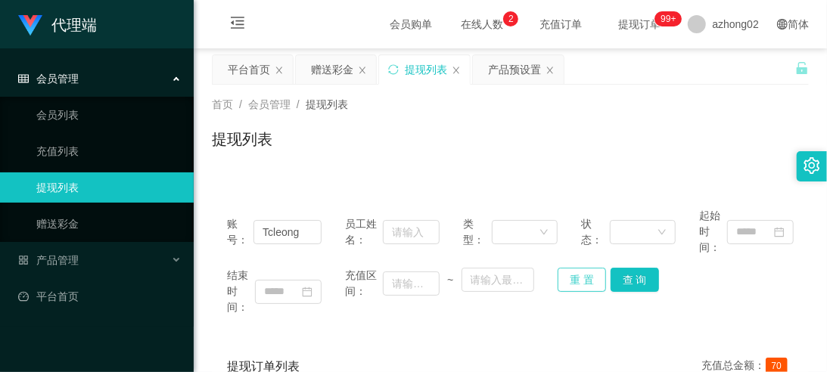
click at [580, 271] on button "重 置" at bounding box center [582, 280] width 48 height 24
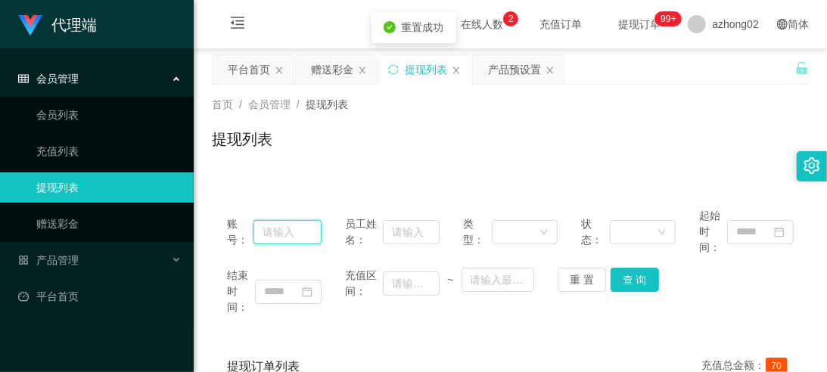
click at [297, 226] on input "text" at bounding box center [288, 232] width 68 height 24
paste input "6311"
type input "6311"
click at [644, 289] on button "查 询" at bounding box center [635, 280] width 48 height 24
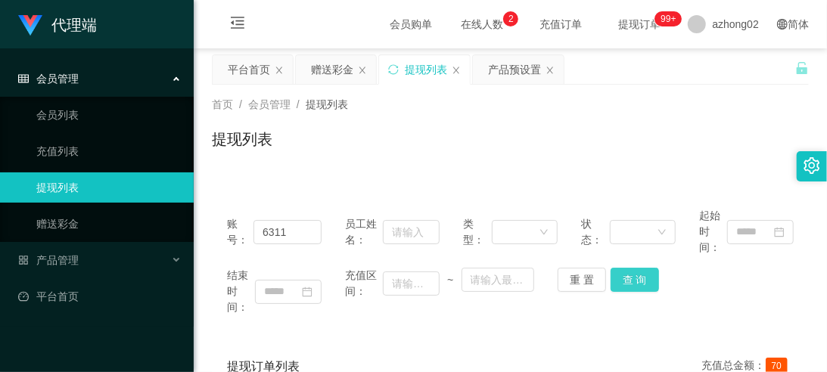
click at [618, 286] on button "查 询" at bounding box center [635, 280] width 48 height 24
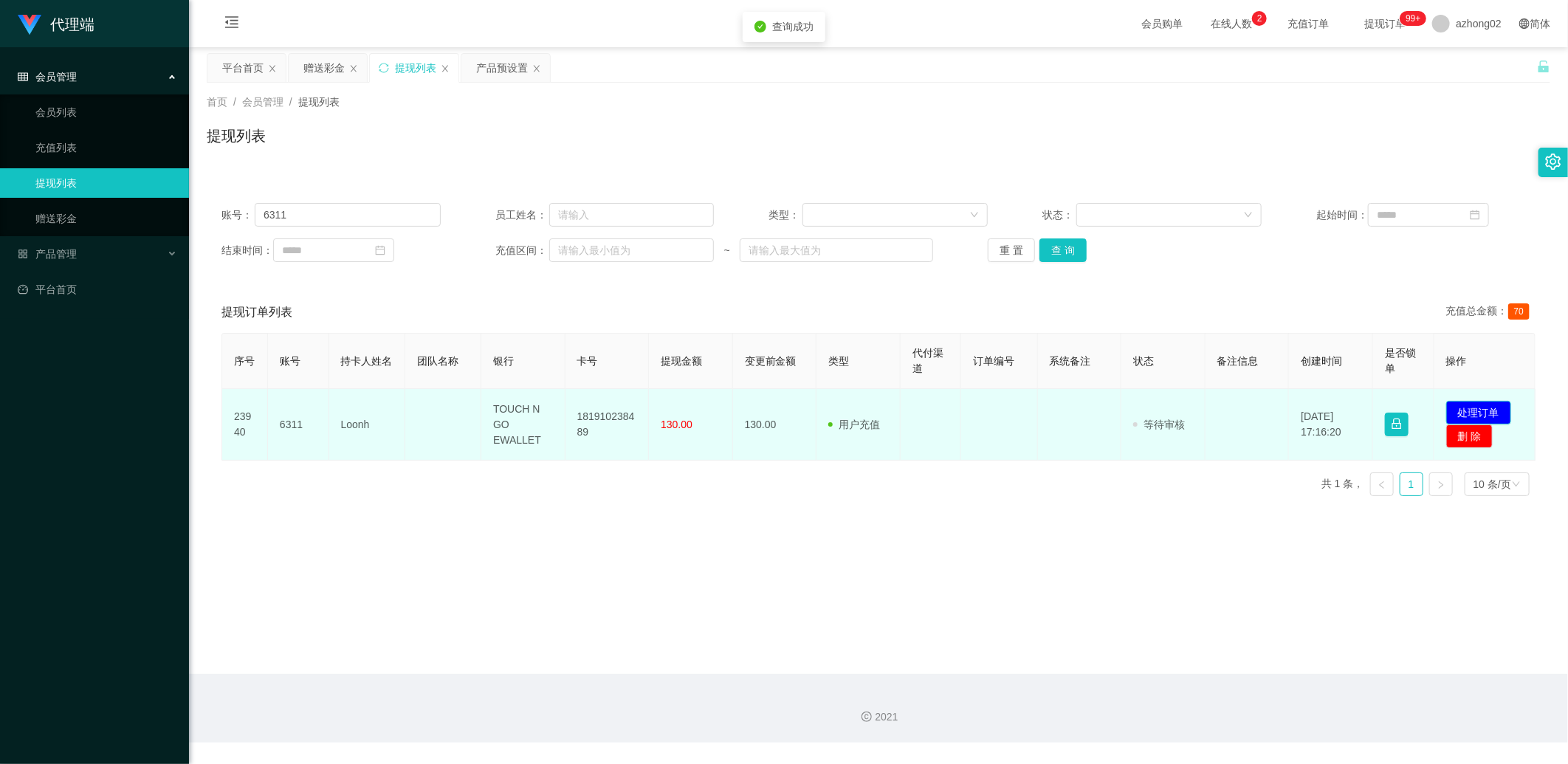
click at [806, 363] on button "处理订单" at bounding box center [1478, 413] width 65 height 23
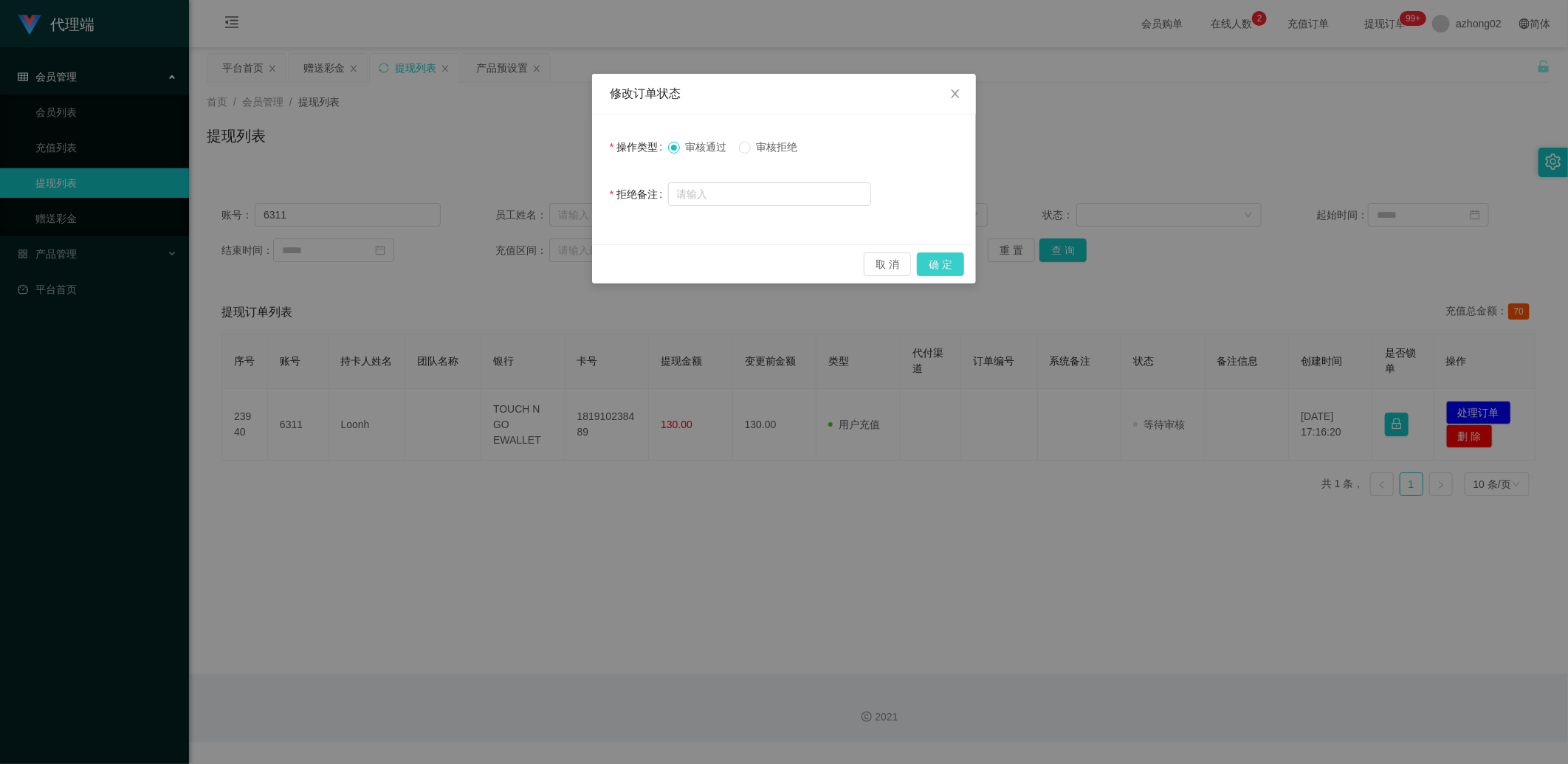
click at [806, 254] on button "确 定" at bounding box center [941, 264] width 47 height 23
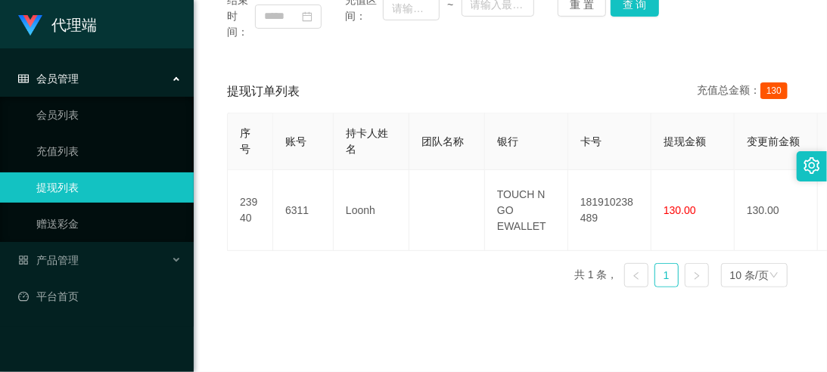
scroll to position [279, 0]
